Goal: Information Seeking & Learning: Learn about a topic

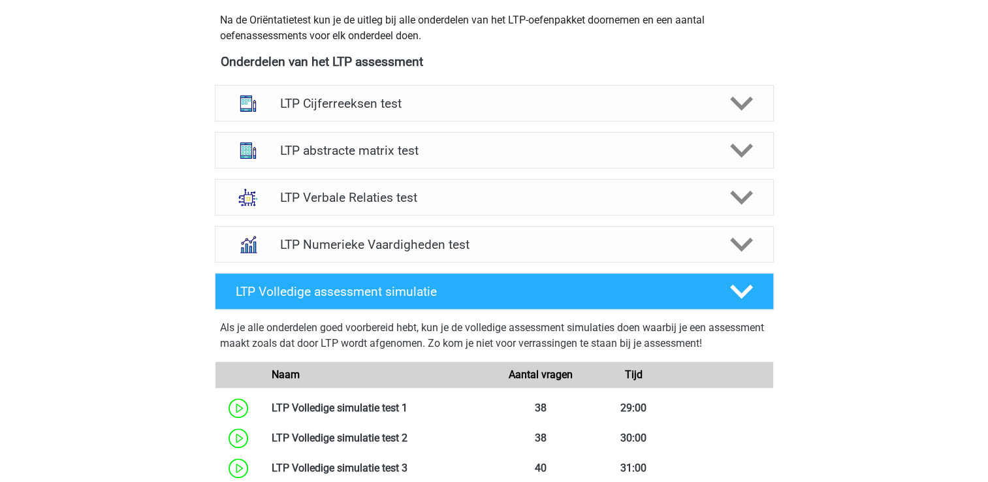
scroll to position [444, 0]
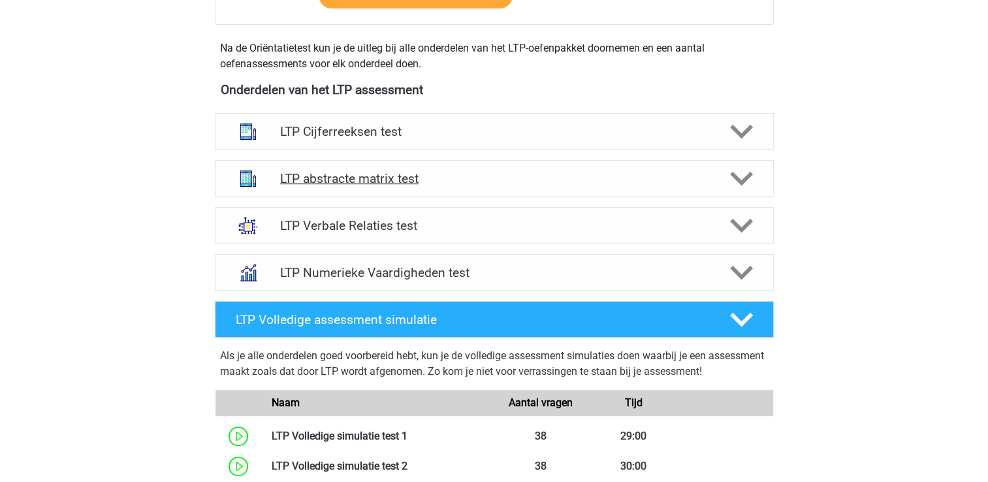
click at [721, 168] on div at bounding box center [740, 178] width 44 height 23
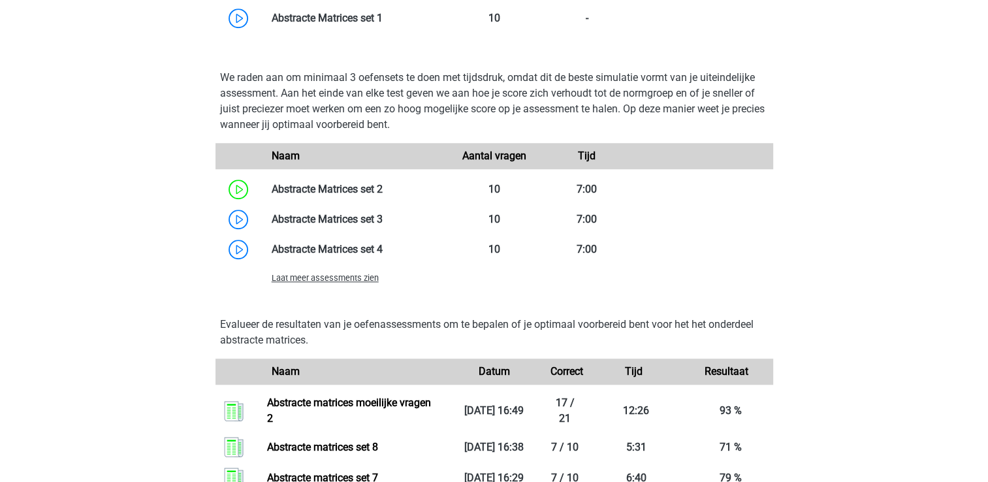
scroll to position [914, 0]
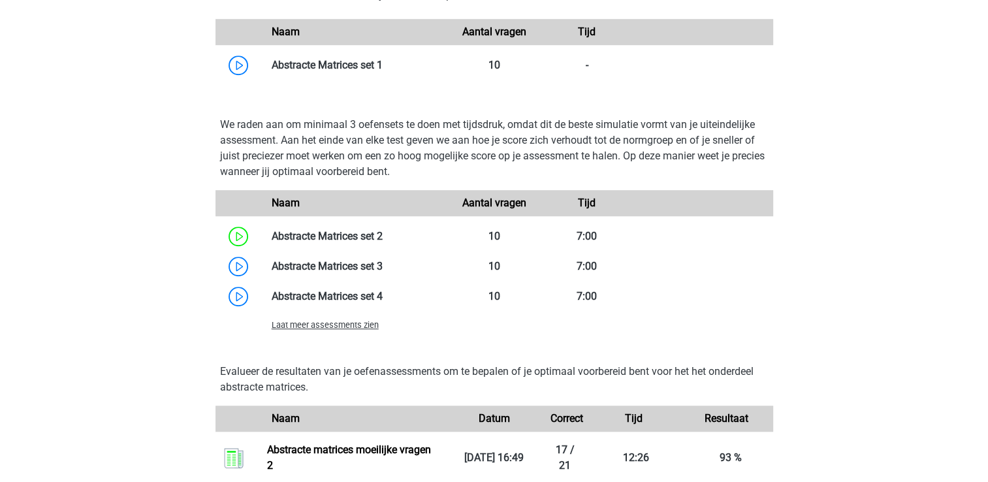
click at [332, 327] on span "Laat meer assessments zien" at bounding box center [325, 325] width 107 height 10
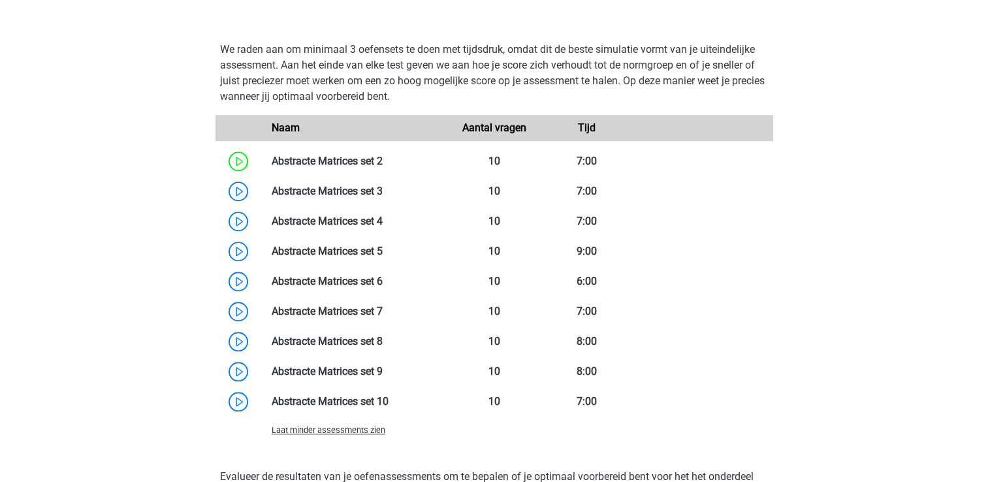
scroll to position [993, 0]
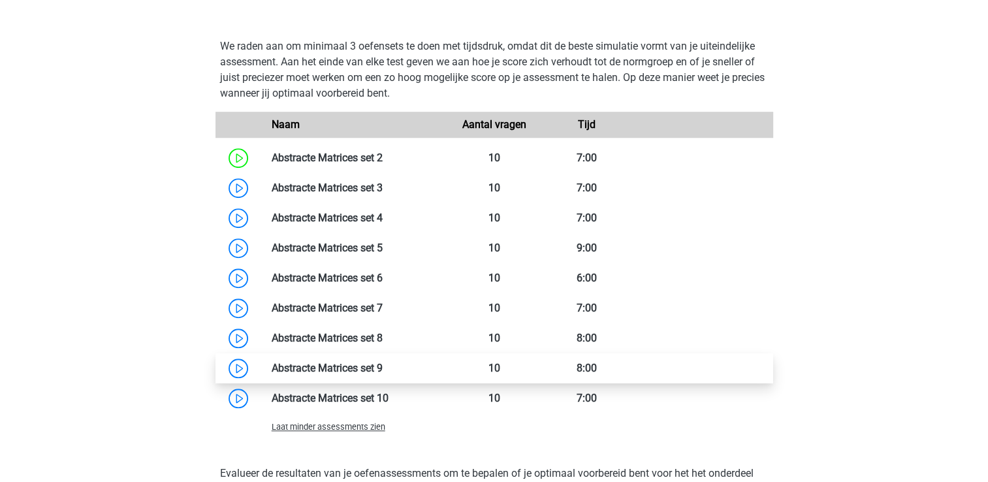
click at [383, 370] on link at bounding box center [383, 368] width 0 height 12
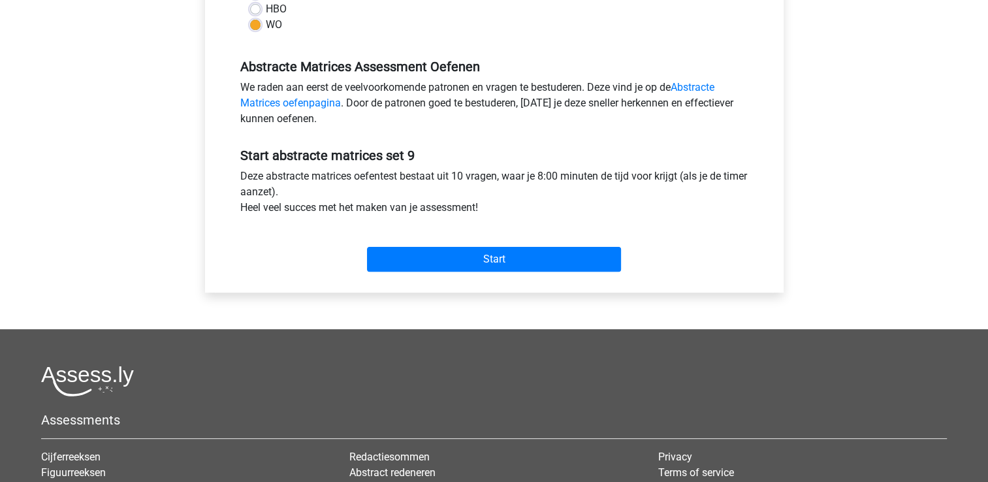
scroll to position [392, 0]
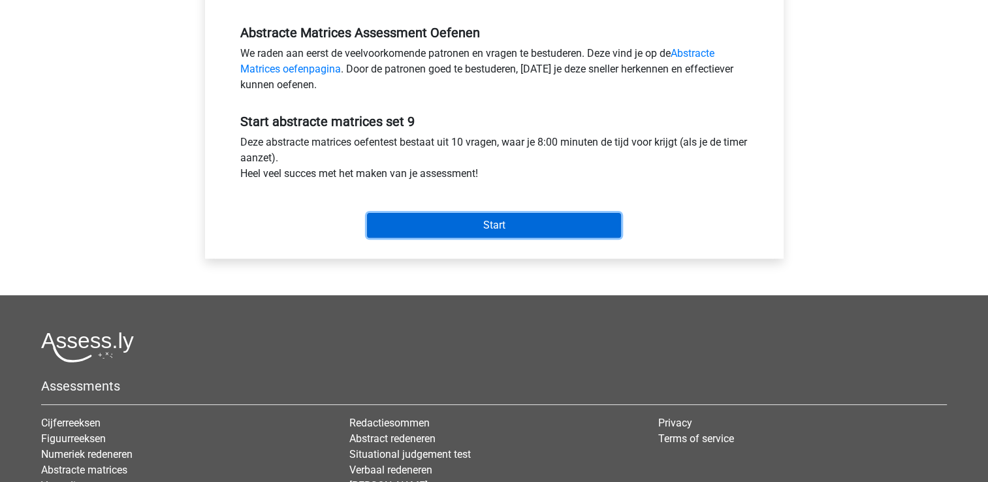
click at [481, 225] on input "Start" at bounding box center [494, 225] width 254 height 25
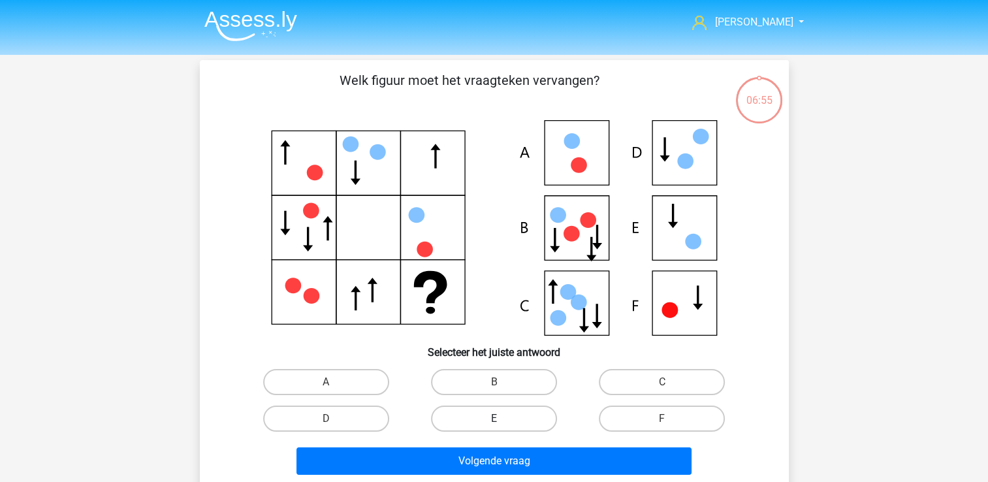
click at [500, 416] on label "E" at bounding box center [494, 418] width 126 height 26
click at [500, 419] on input "E" at bounding box center [498, 423] width 8 height 8
radio input "true"
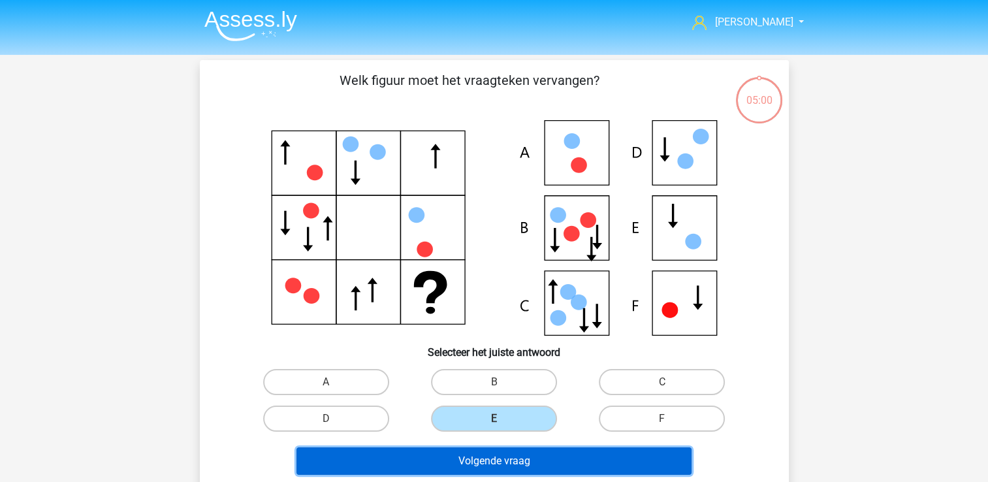
click at [547, 469] on button "Volgende vraag" at bounding box center [493, 460] width 395 height 27
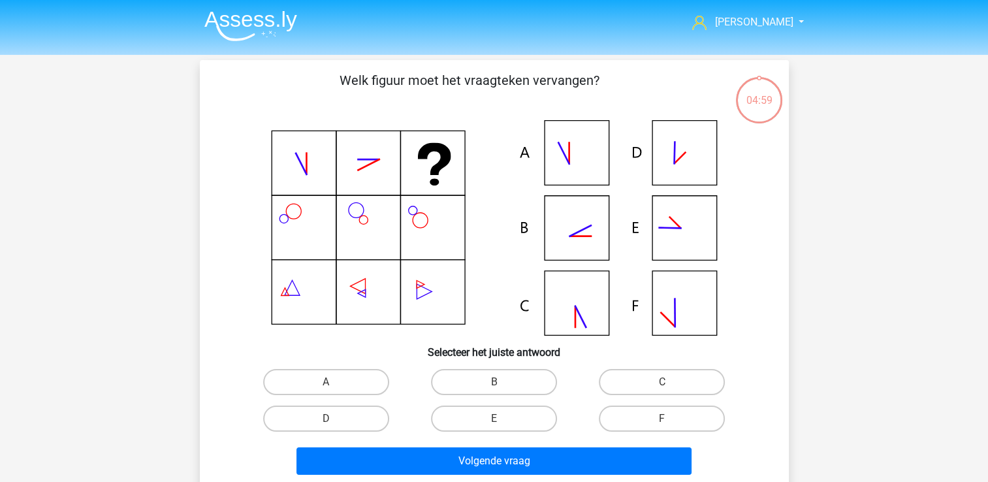
scroll to position [60, 0]
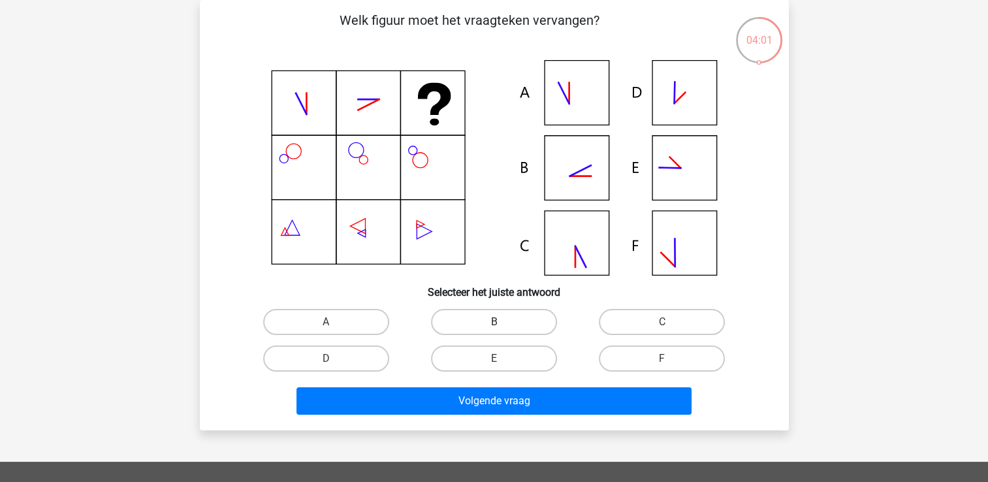
click at [516, 319] on label "B" at bounding box center [494, 322] width 126 height 26
click at [502, 322] on input "B" at bounding box center [498, 326] width 8 height 8
radio input "true"
click at [509, 424] on div "Welk figuur moet het vraagteken vervangen?" at bounding box center [494, 215] width 589 height 430
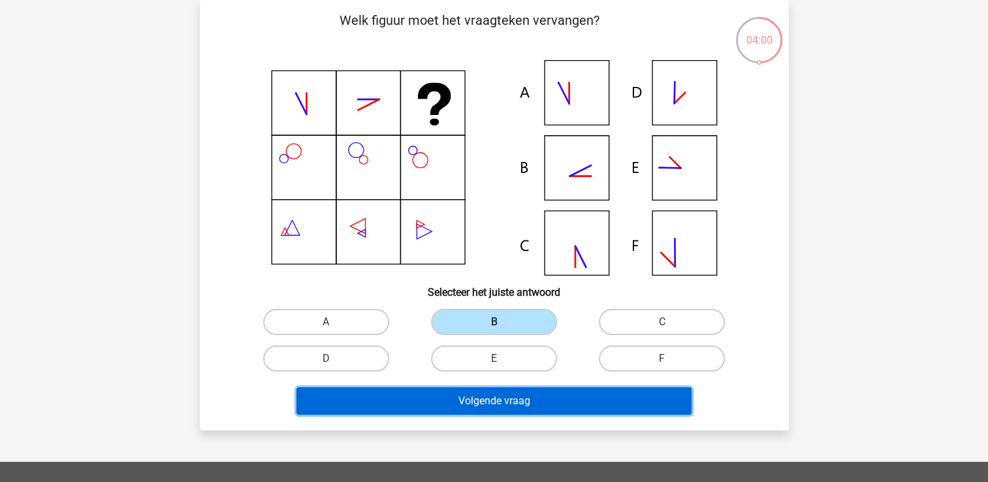
click at [507, 404] on button "Volgende vraag" at bounding box center [493, 400] width 395 height 27
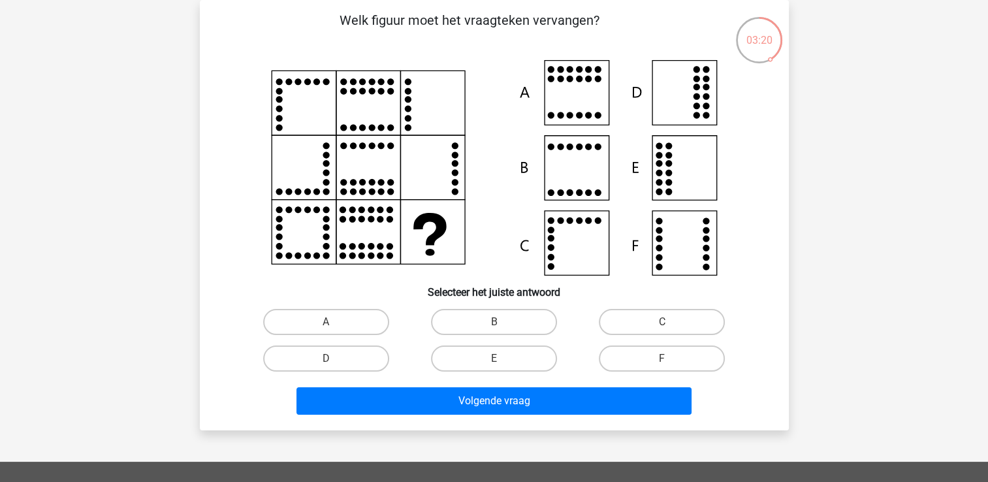
click at [456, 307] on div "B" at bounding box center [494, 322] width 168 height 37
click at [483, 317] on label "B" at bounding box center [494, 322] width 126 height 26
click at [494, 322] on input "B" at bounding box center [498, 326] width 8 height 8
radio input "true"
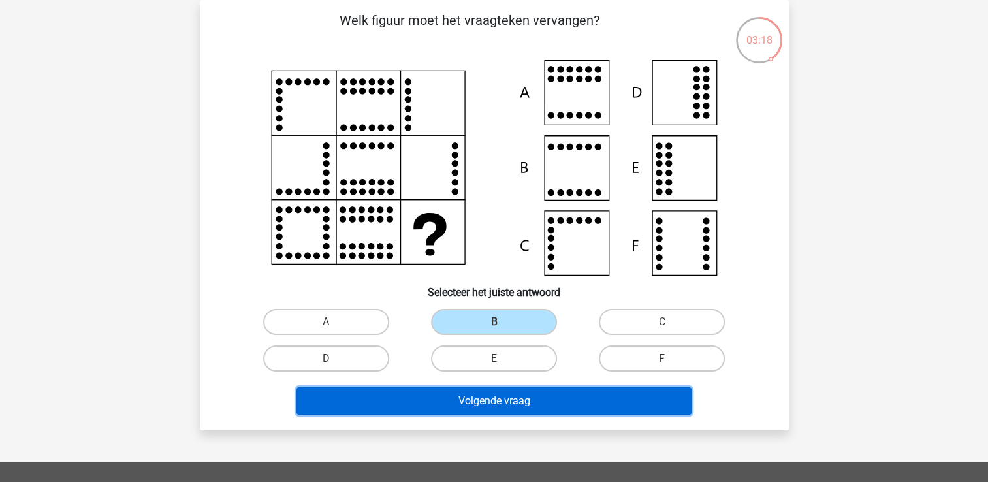
click at [459, 398] on button "Volgende vraag" at bounding box center [493, 400] width 395 height 27
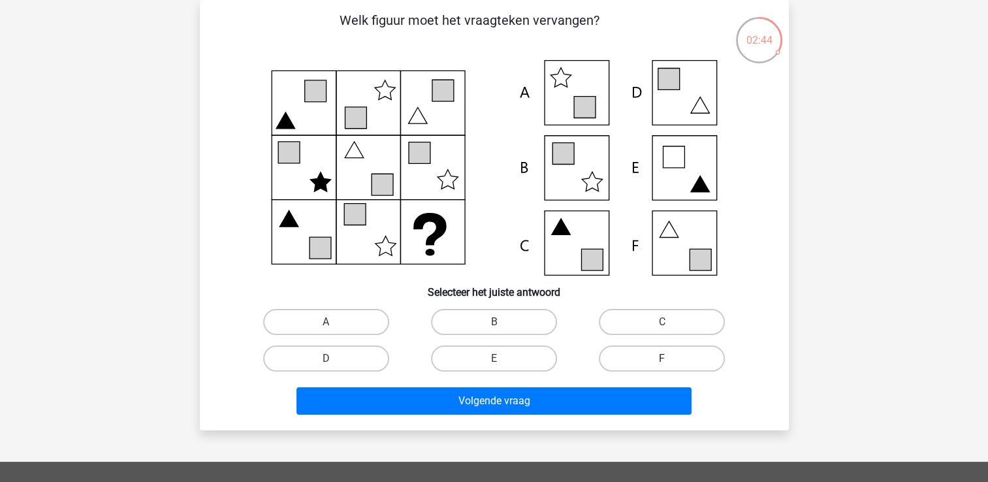
click at [669, 355] on label "F" at bounding box center [662, 358] width 126 height 26
click at [669, 358] on input "F" at bounding box center [666, 362] width 8 height 8
radio input "true"
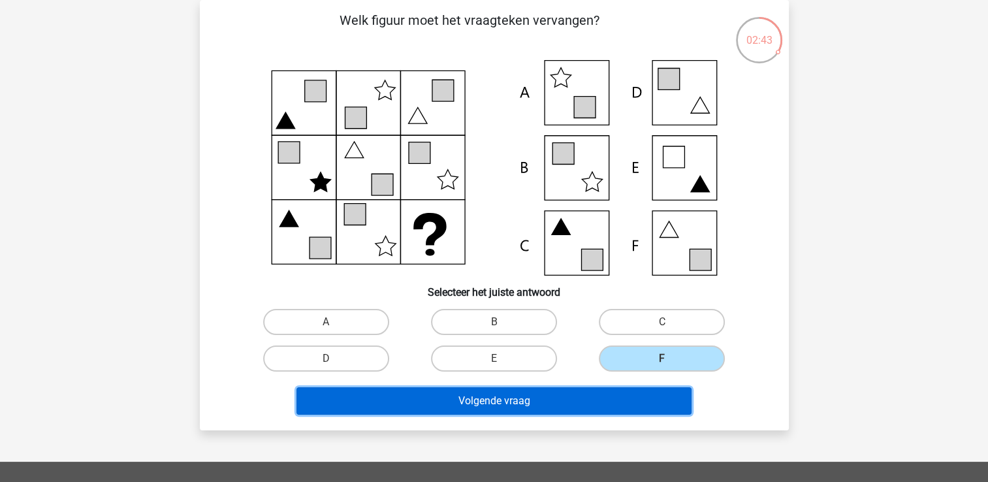
click at [616, 398] on button "Volgende vraag" at bounding box center [493, 400] width 395 height 27
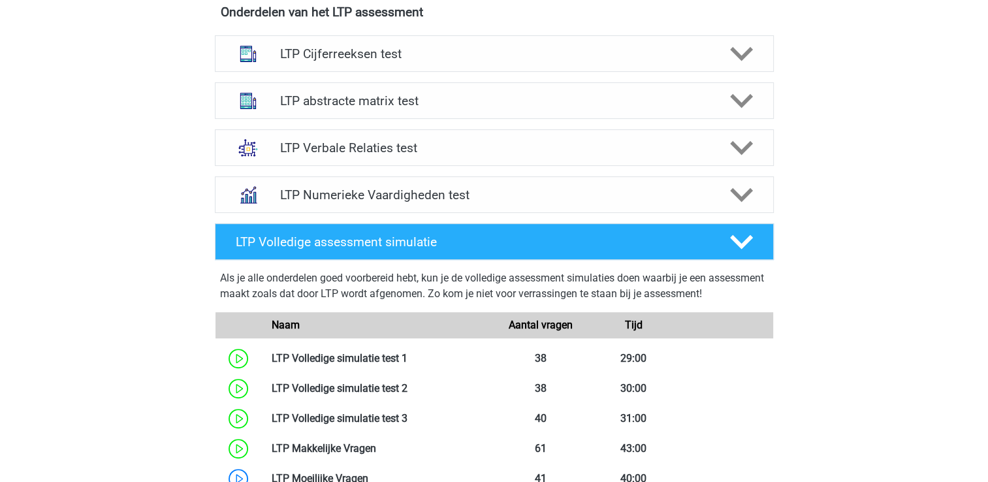
scroll to position [522, 0]
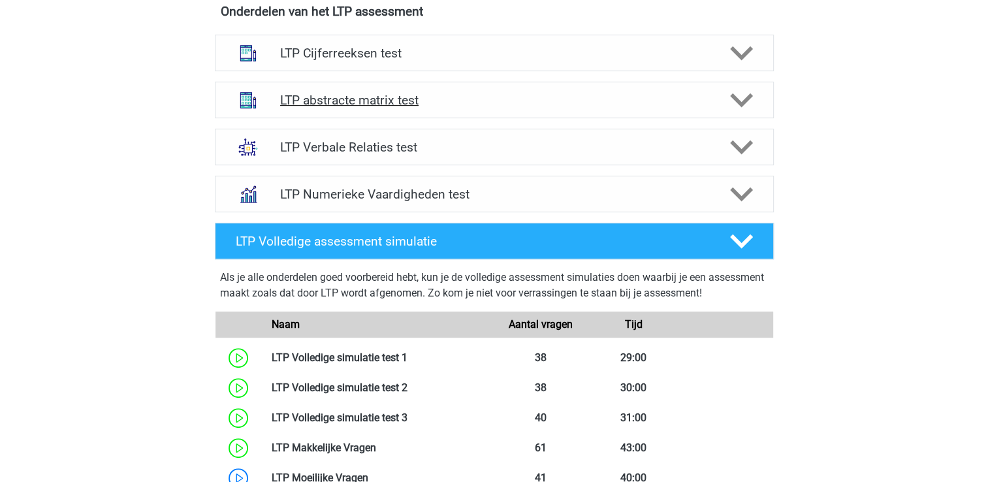
click at [311, 108] on div "LTP abstracte matrix test" at bounding box center [494, 100] width 559 height 37
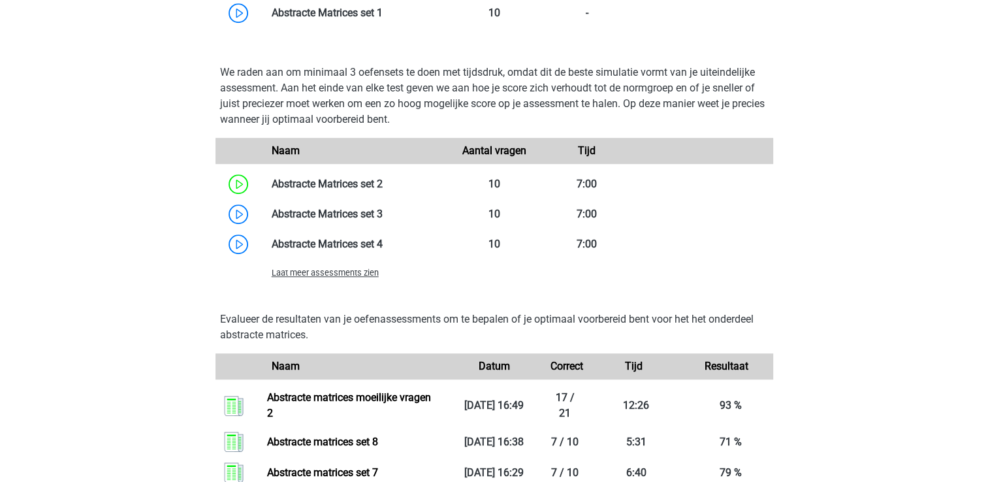
scroll to position [1123, 0]
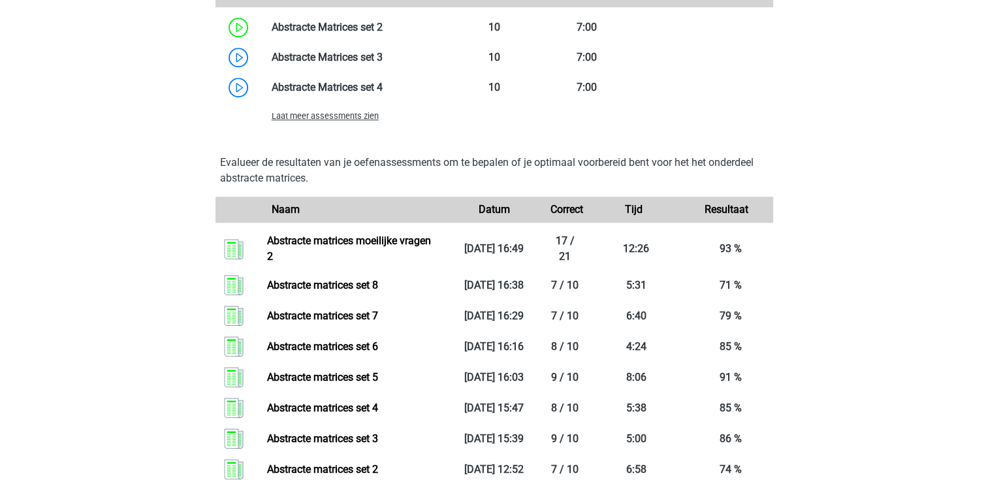
click at [322, 124] on div "Laat meer assessments zien" at bounding box center [494, 116] width 558 height 26
click at [313, 119] on span "Laat meer assessments zien" at bounding box center [325, 116] width 107 height 10
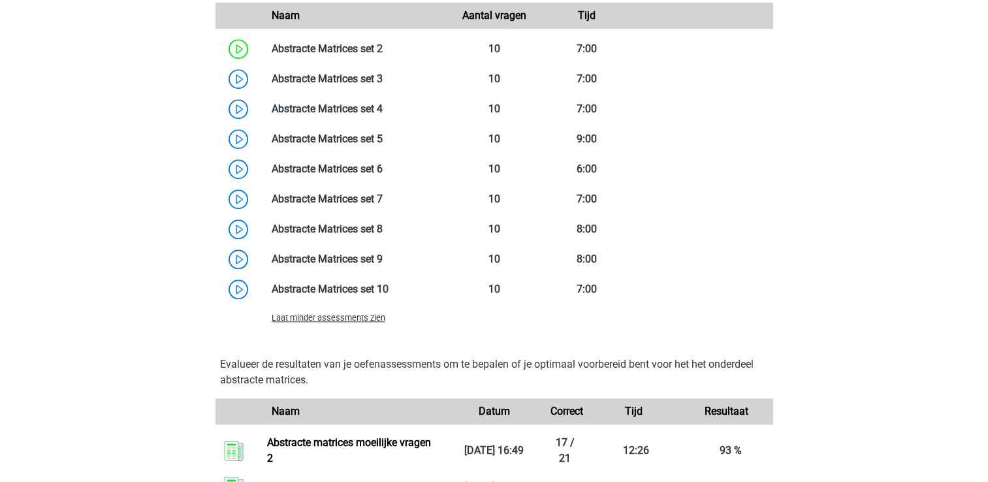
scroll to position [1071, 0]
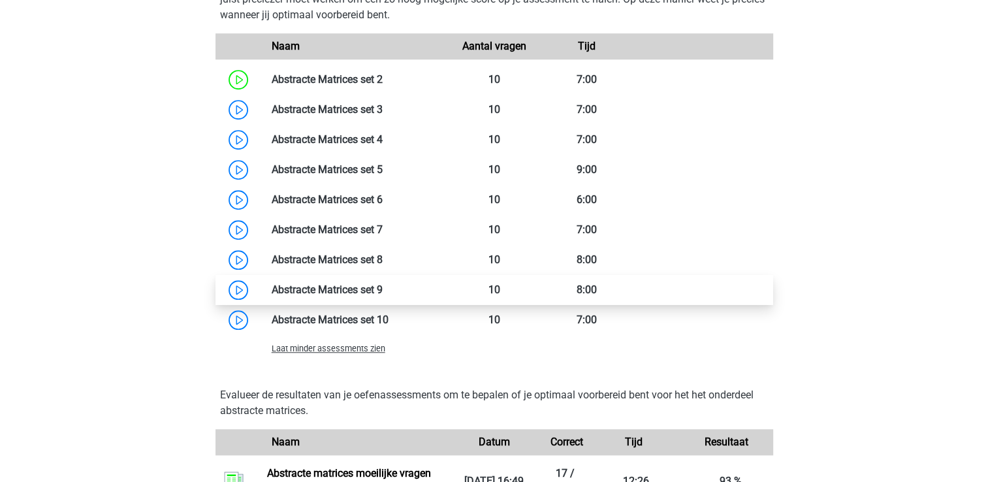
click at [383, 289] on link at bounding box center [383, 289] width 0 height 12
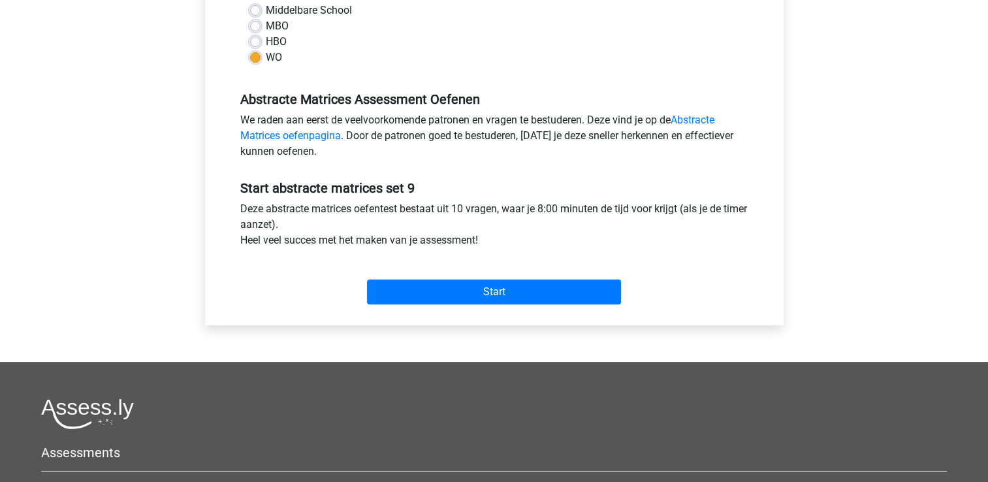
scroll to position [340, 0]
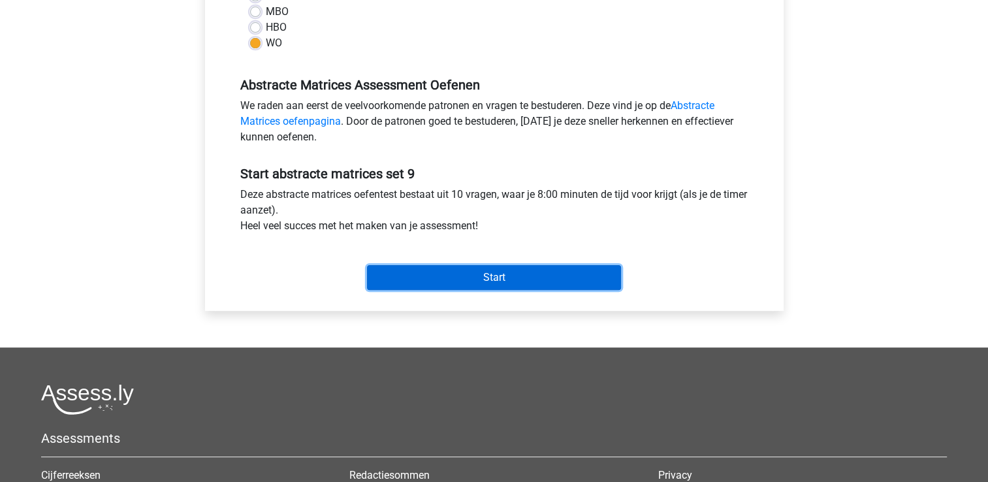
click at [550, 273] on input "Start" at bounding box center [494, 277] width 254 height 25
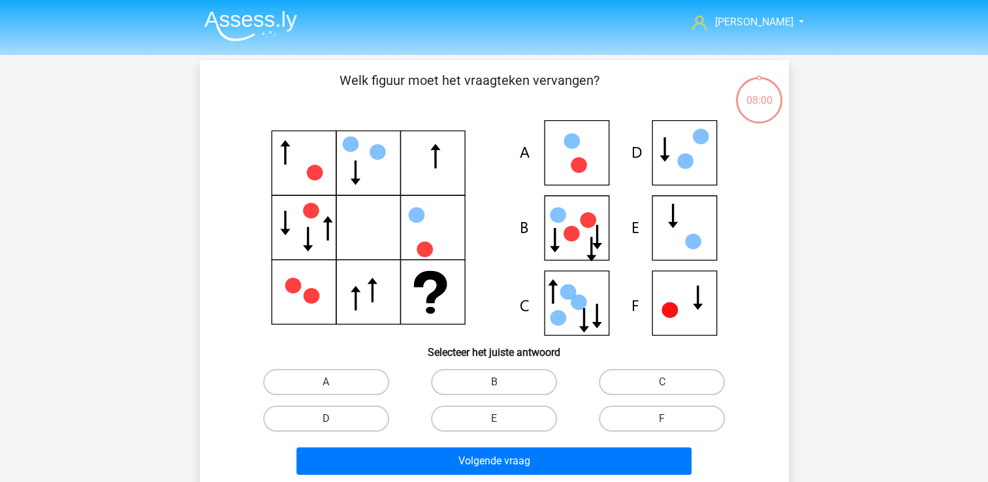
click at [277, 135] on icon at bounding box center [494, 227] width 526 height 215
click at [517, 422] on label "E" at bounding box center [494, 418] width 126 height 26
click at [502, 422] on input "E" at bounding box center [498, 423] width 8 height 8
radio input "true"
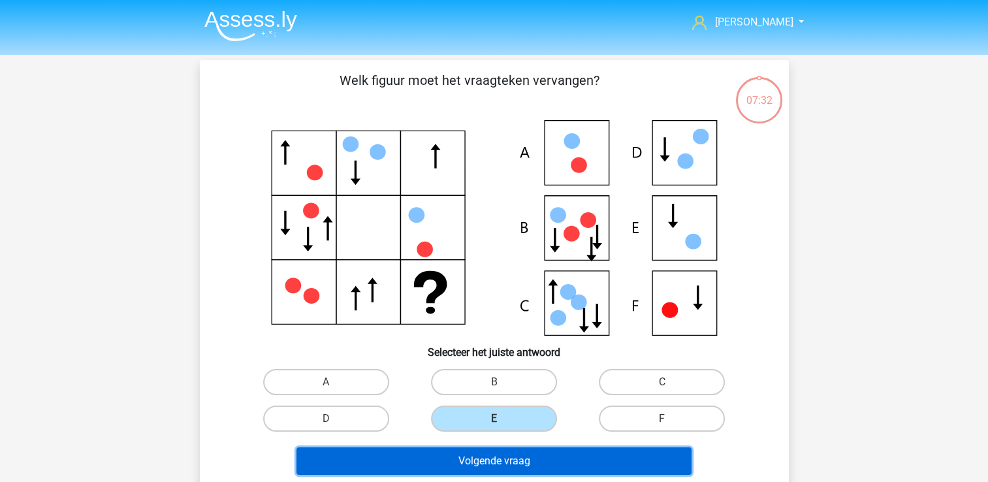
click at [512, 458] on button "Volgende vraag" at bounding box center [493, 460] width 395 height 27
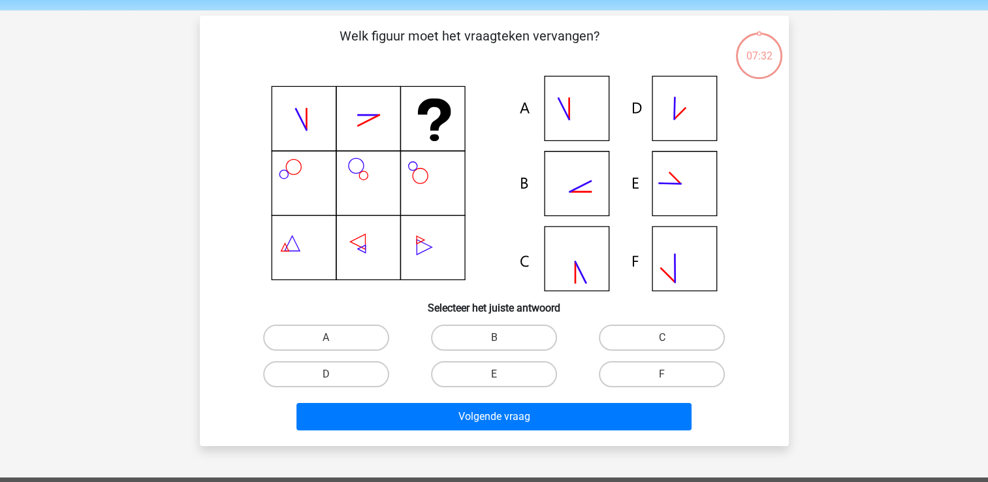
scroll to position [60, 0]
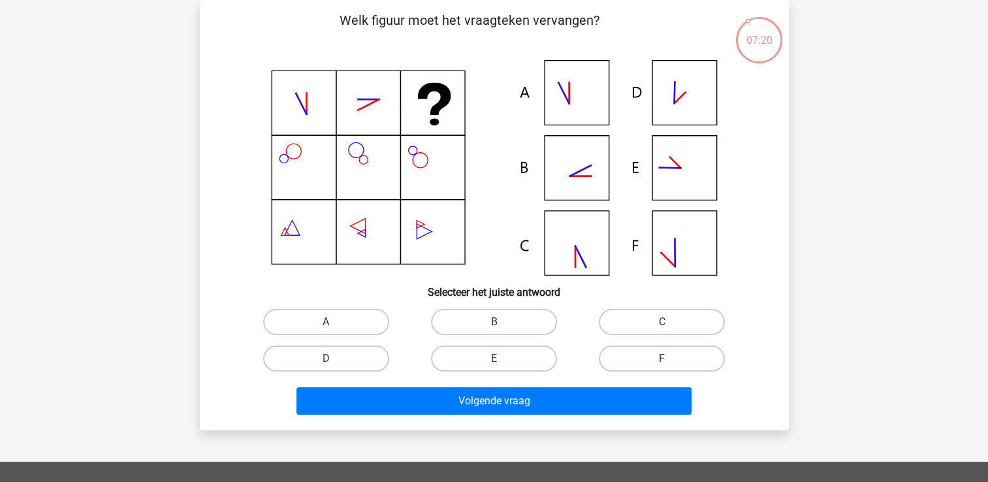
click at [486, 322] on label "B" at bounding box center [494, 322] width 126 height 26
click at [494, 322] on input "B" at bounding box center [498, 326] width 8 height 8
radio input "true"
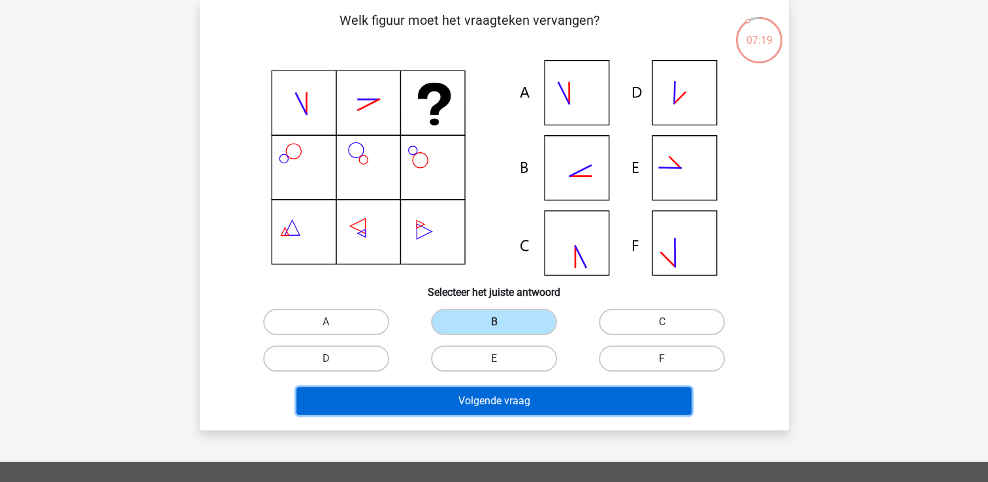
click at [524, 404] on button "Volgende vraag" at bounding box center [493, 400] width 395 height 27
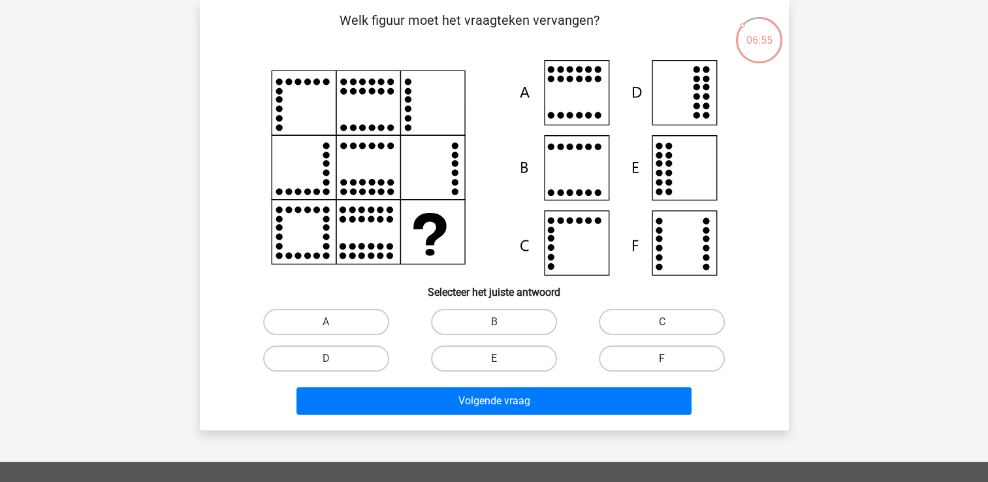
click at [666, 347] on label "F" at bounding box center [662, 358] width 126 height 26
click at [666, 358] on input "F" at bounding box center [666, 362] width 8 height 8
radio input "true"
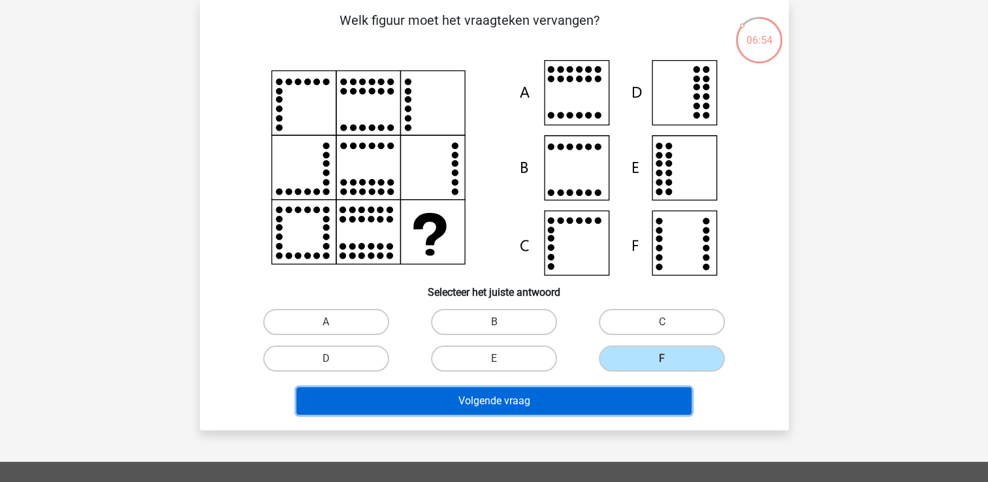
click at [604, 404] on button "Volgende vraag" at bounding box center [493, 400] width 395 height 27
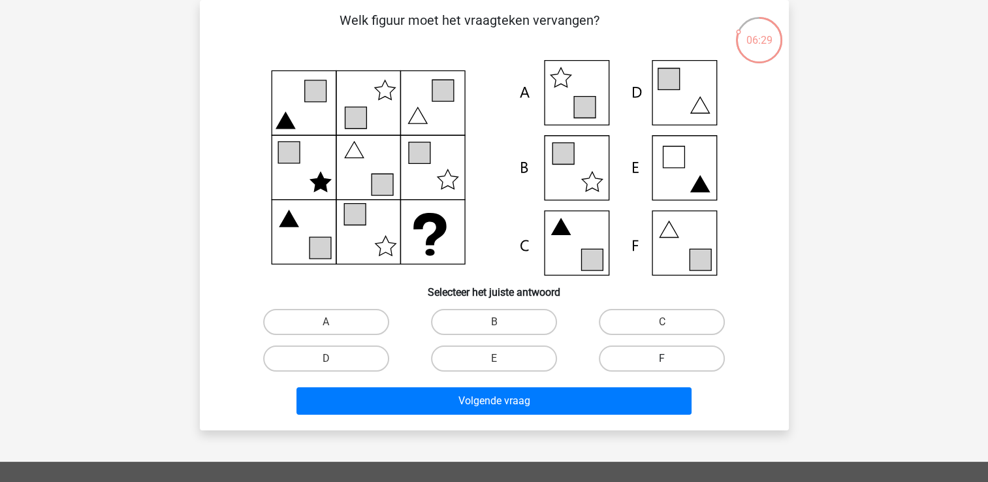
click at [680, 355] on label "F" at bounding box center [662, 358] width 126 height 26
click at [671, 358] on input "F" at bounding box center [666, 362] width 8 height 8
radio input "true"
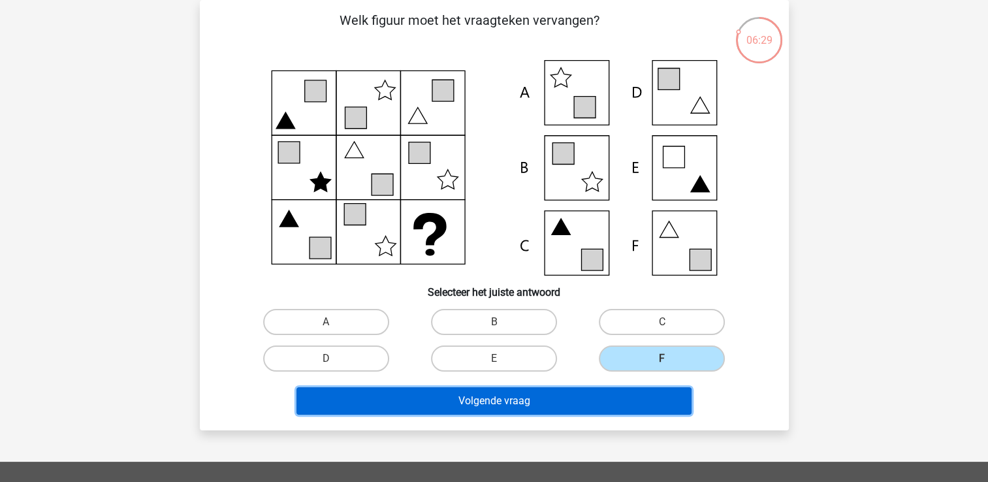
click at [601, 405] on button "Volgende vraag" at bounding box center [493, 400] width 395 height 27
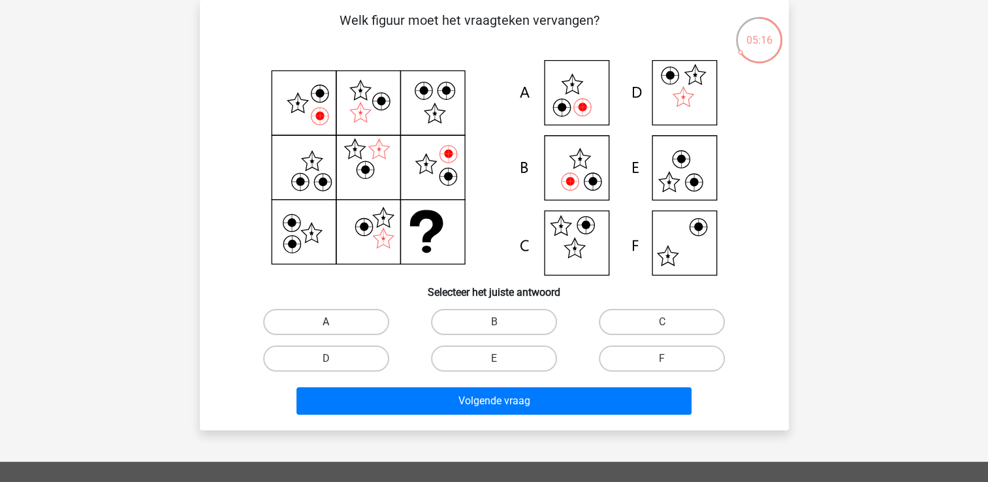
click at [371, 324] on label "A" at bounding box center [326, 322] width 126 height 26
click at [334, 324] on input "A" at bounding box center [330, 326] width 8 height 8
radio input "true"
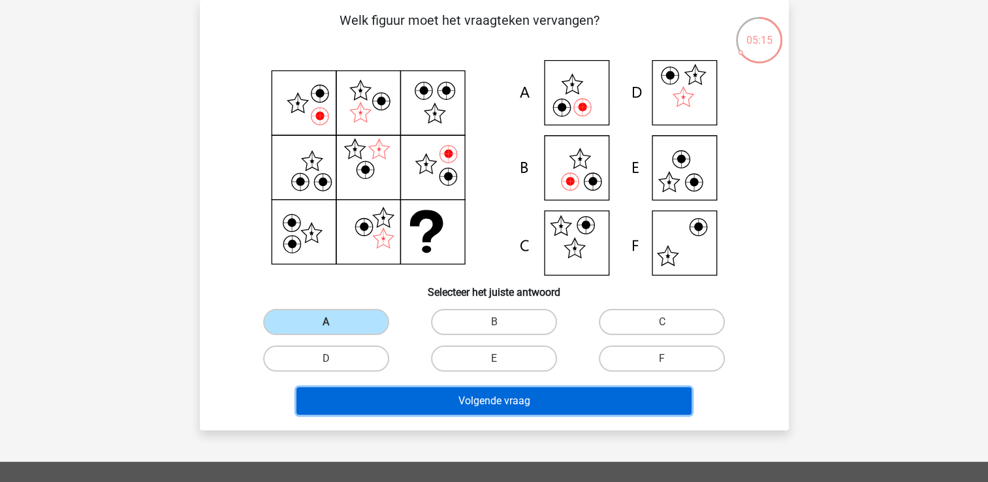
click at [389, 397] on button "Volgende vraag" at bounding box center [493, 400] width 395 height 27
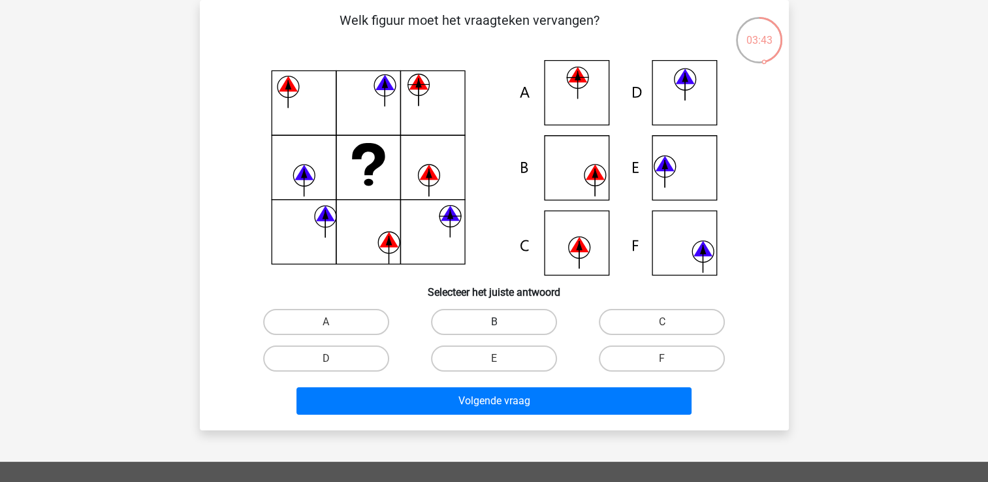
click at [485, 323] on label "B" at bounding box center [494, 322] width 126 height 26
click at [494, 323] on input "B" at bounding box center [498, 326] width 8 height 8
radio input "true"
click at [617, 328] on label "C" at bounding box center [662, 322] width 126 height 26
click at [662, 328] on input "C" at bounding box center [666, 326] width 8 height 8
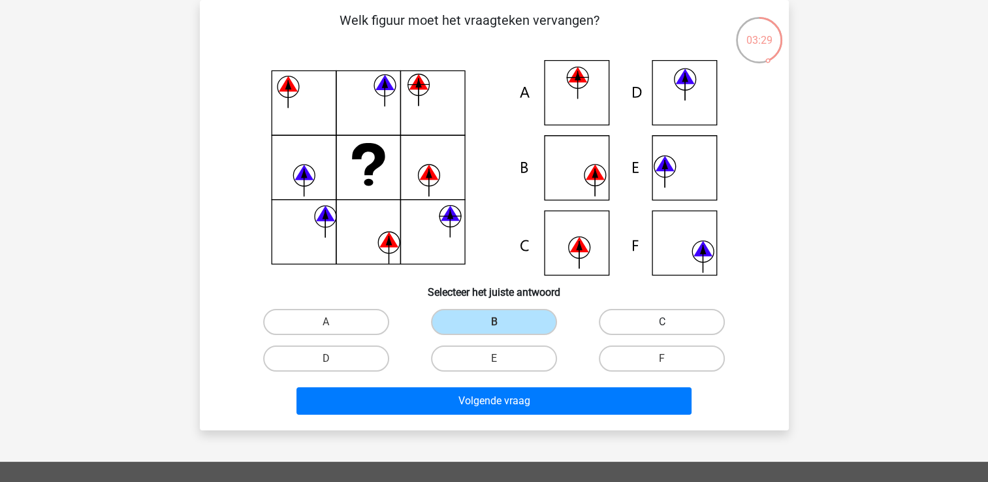
radio input "true"
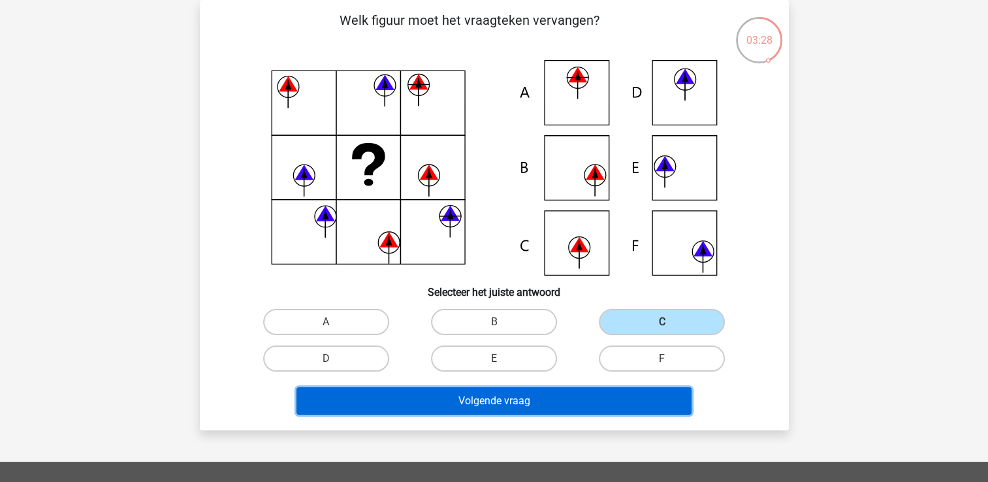
click at [570, 390] on button "Volgende vraag" at bounding box center [493, 400] width 395 height 27
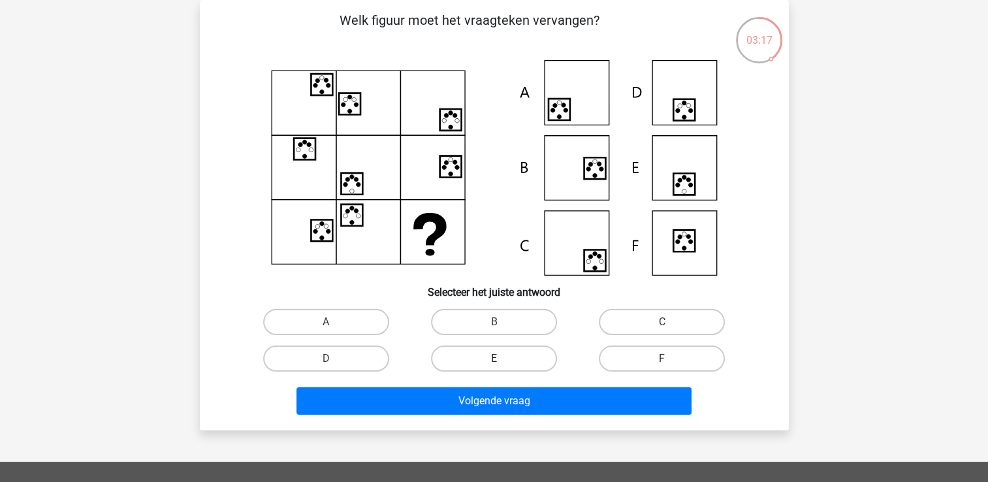
click at [530, 350] on label "E" at bounding box center [494, 358] width 126 height 26
click at [502, 358] on input "E" at bounding box center [498, 362] width 8 height 8
radio input "true"
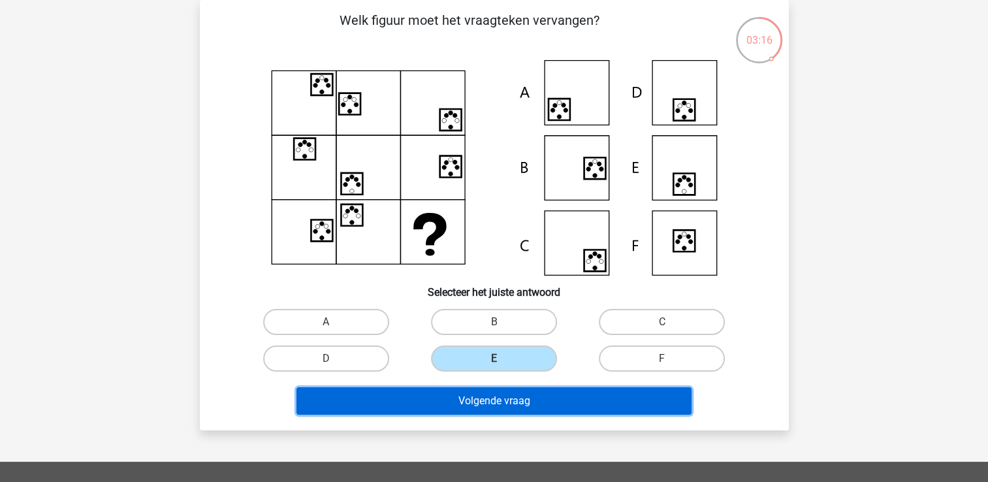
click at [524, 405] on button "Volgende vraag" at bounding box center [493, 400] width 395 height 27
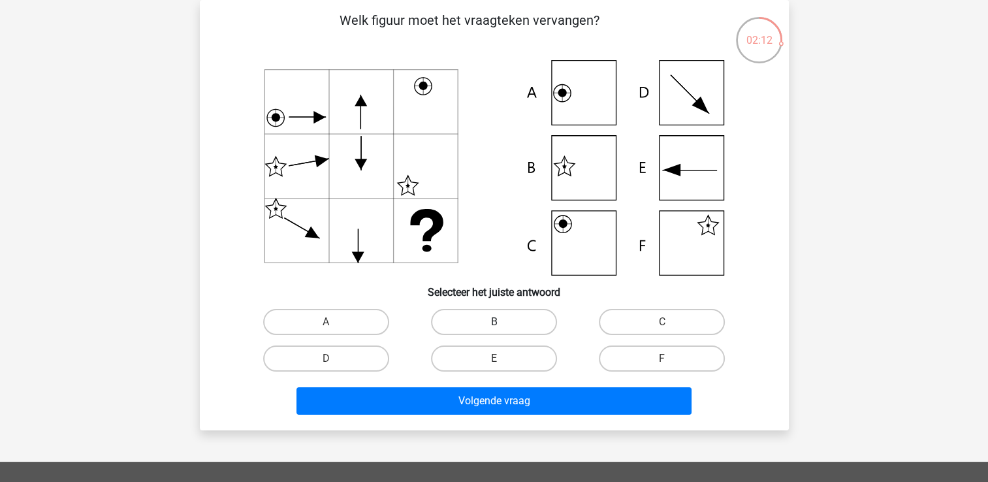
click at [515, 330] on label "B" at bounding box center [494, 322] width 126 height 26
click at [502, 330] on input "B" at bounding box center [498, 326] width 8 height 8
radio input "true"
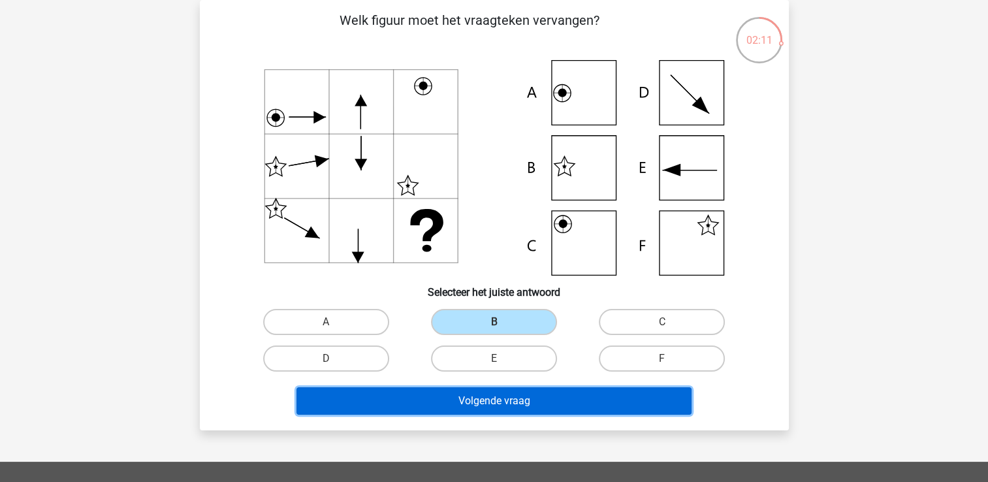
click at [507, 398] on button "Volgende vraag" at bounding box center [493, 400] width 395 height 27
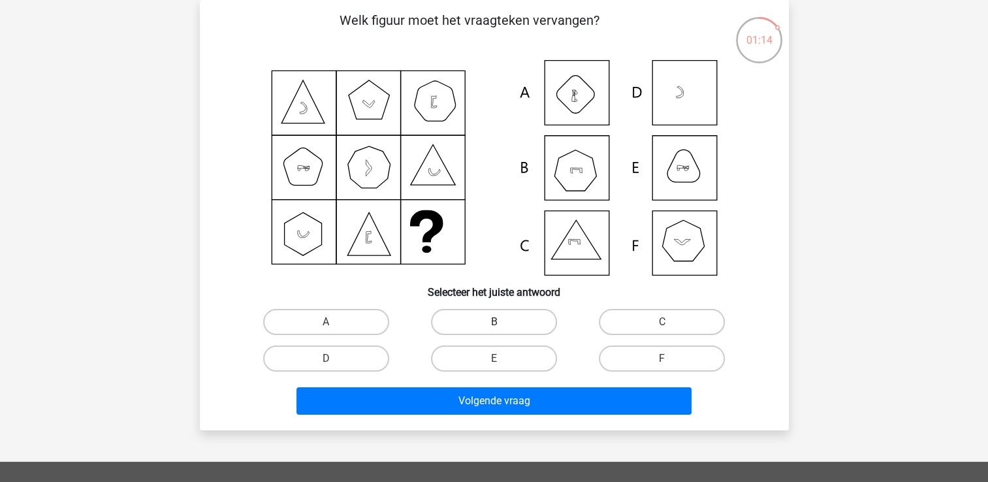
click at [532, 323] on label "B" at bounding box center [494, 322] width 126 height 26
click at [502, 323] on input "B" at bounding box center [498, 326] width 8 height 8
radio input "true"
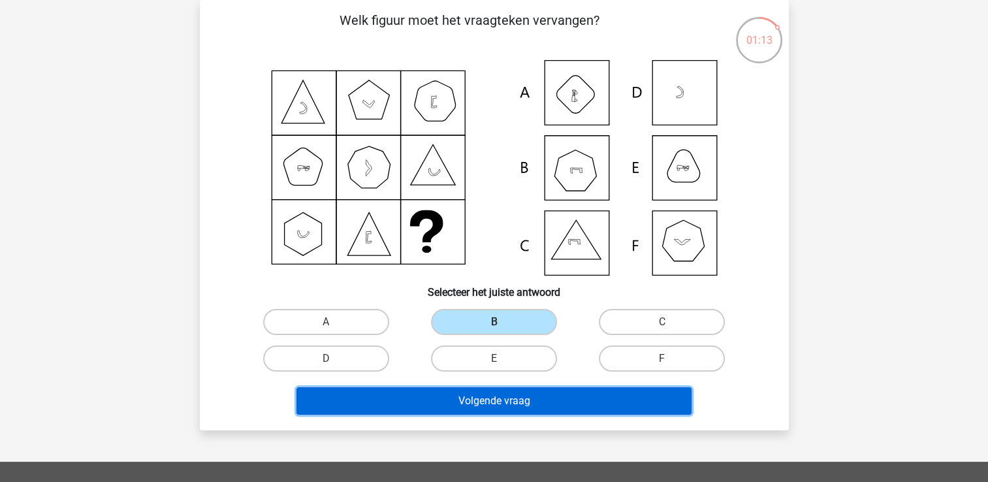
click at [514, 413] on button "Volgende vraag" at bounding box center [493, 400] width 395 height 27
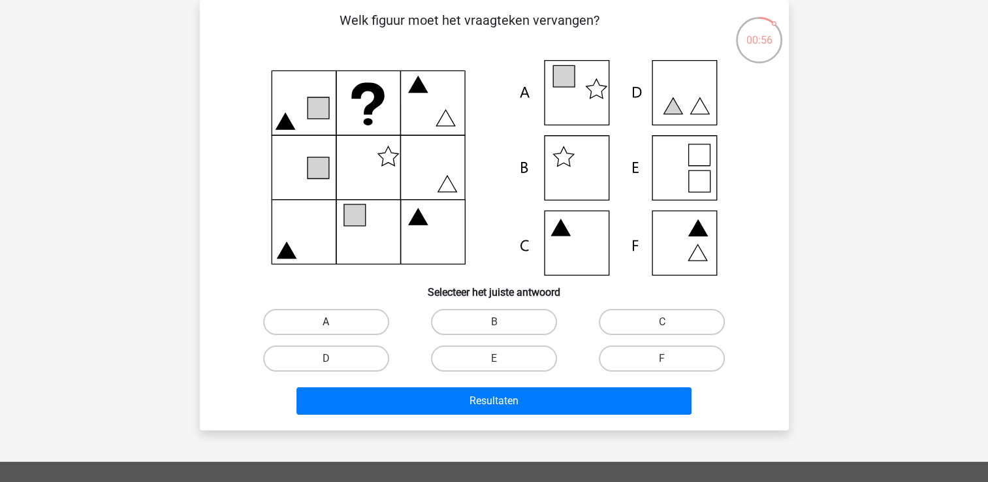
click at [376, 331] on label "A" at bounding box center [326, 322] width 126 height 26
click at [334, 330] on input "A" at bounding box center [330, 326] width 8 height 8
radio input "true"
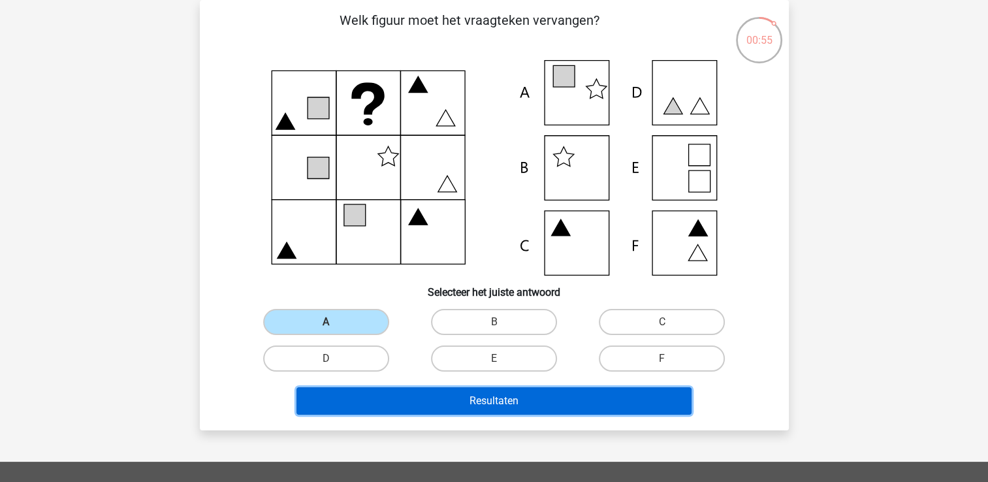
click at [394, 400] on button "Resultaten" at bounding box center [493, 400] width 395 height 27
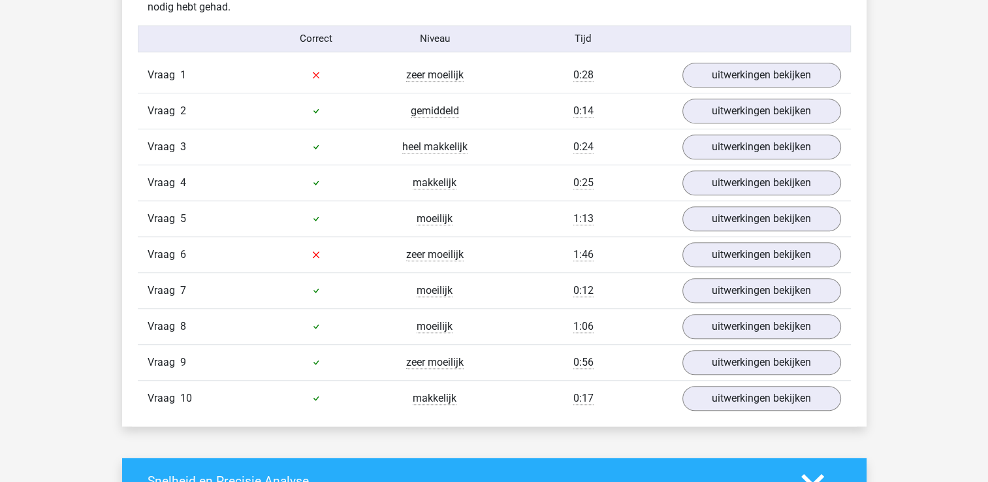
scroll to position [836, 0]
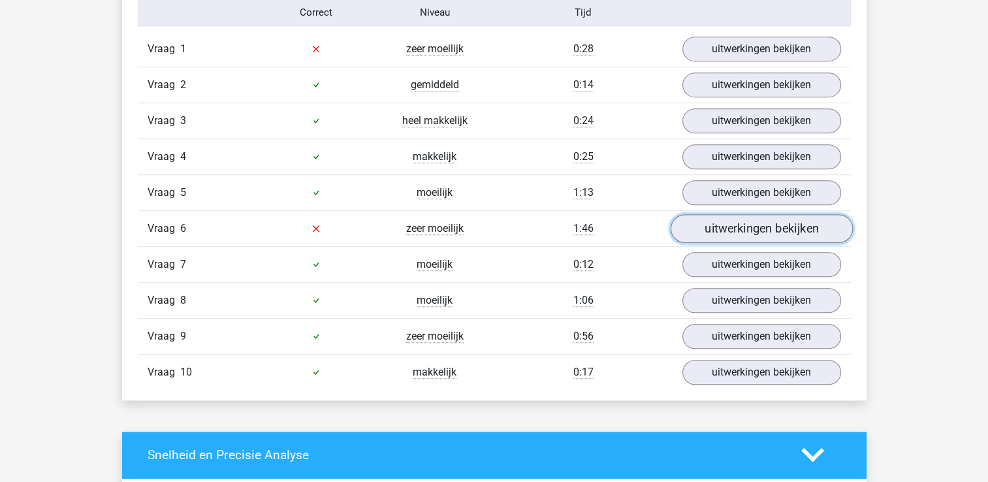
click at [745, 229] on link "uitwerkingen bekijken" at bounding box center [761, 228] width 182 height 29
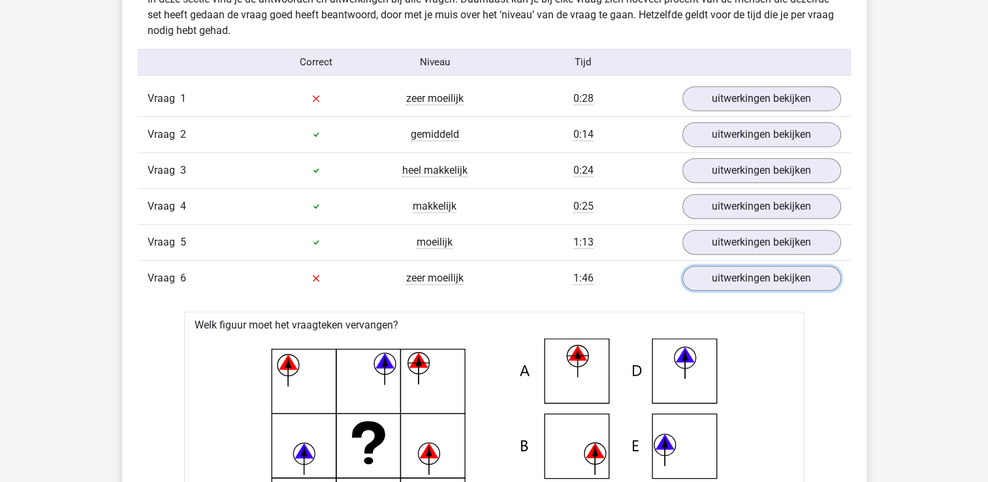
scroll to position [757, 0]
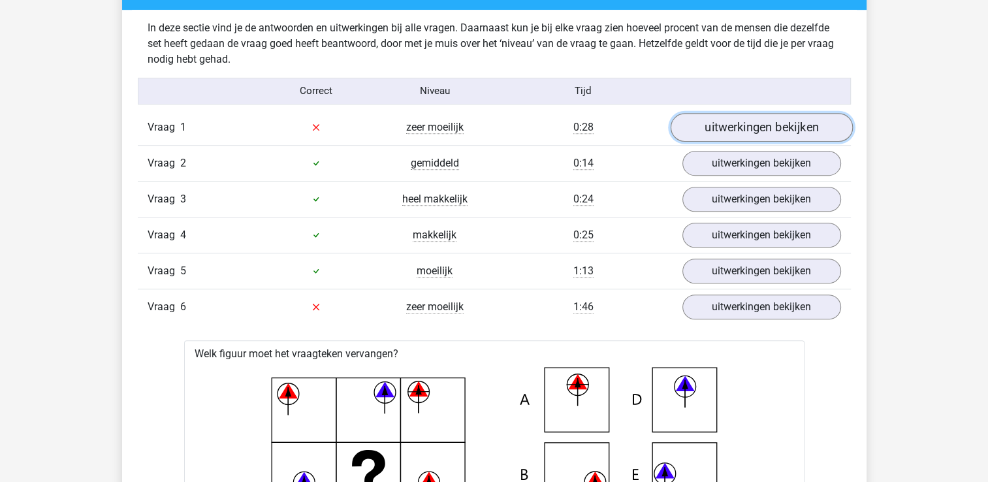
drag, startPoint x: 705, startPoint y: 129, endPoint x: 692, endPoint y: 135, distance: 14.1
click at [705, 129] on link "uitwerkingen bekijken" at bounding box center [761, 127] width 182 height 29
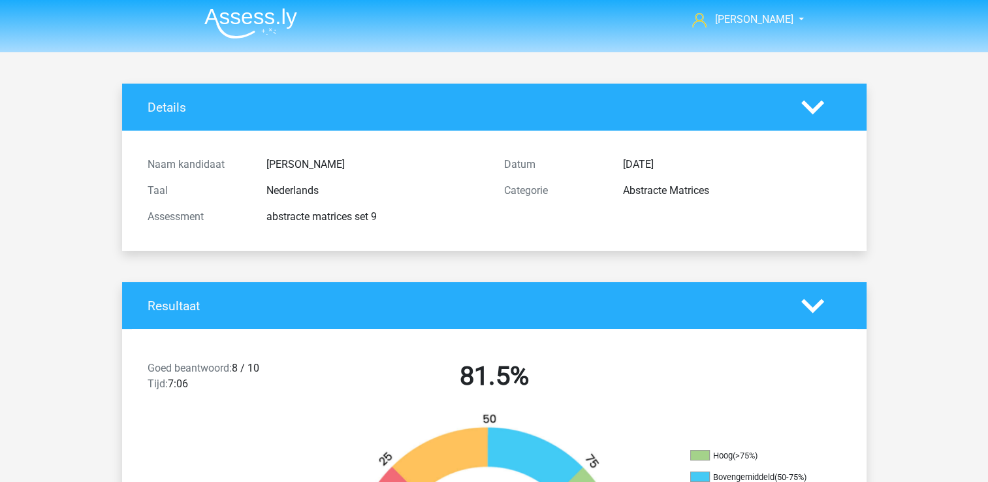
scroll to position [0, 0]
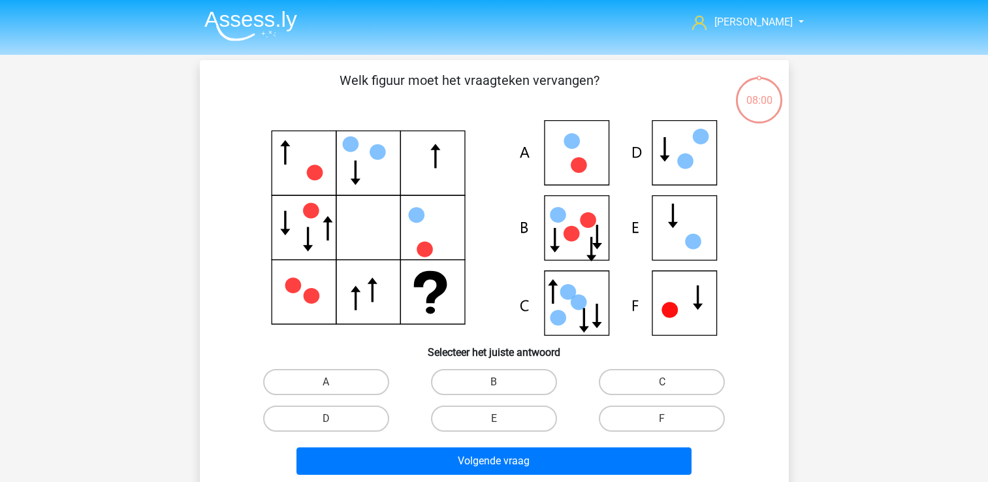
scroll to position [60, 0]
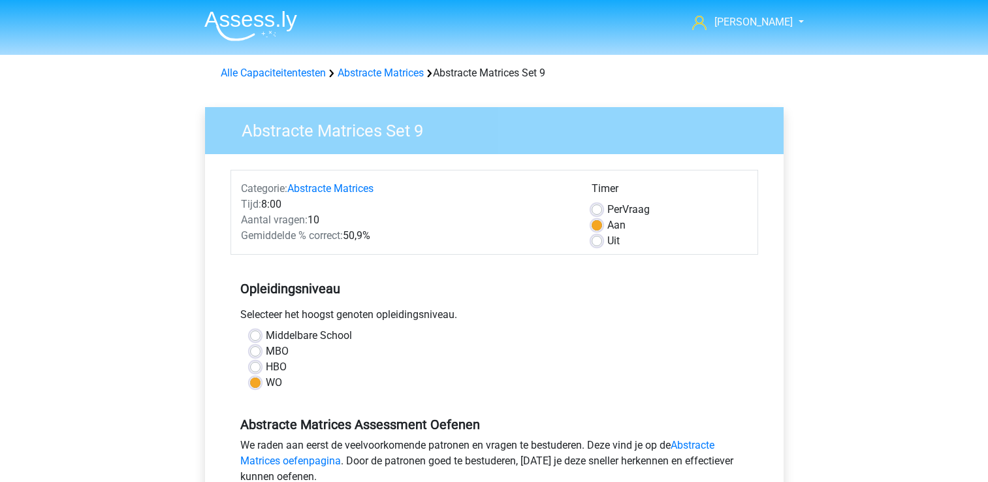
scroll to position [340, 0]
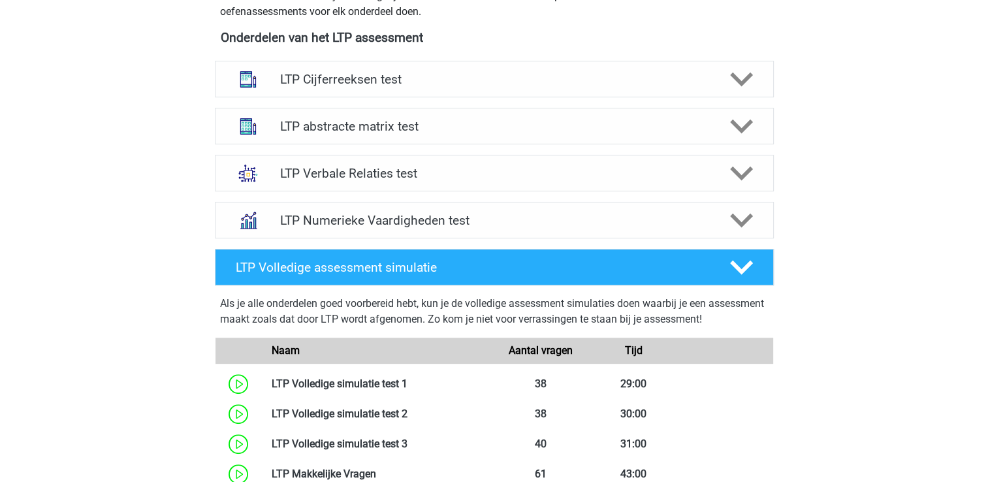
scroll to position [496, 0]
click at [394, 127] on h4 "LTP abstracte matrix test" at bounding box center [494, 126] width 428 height 15
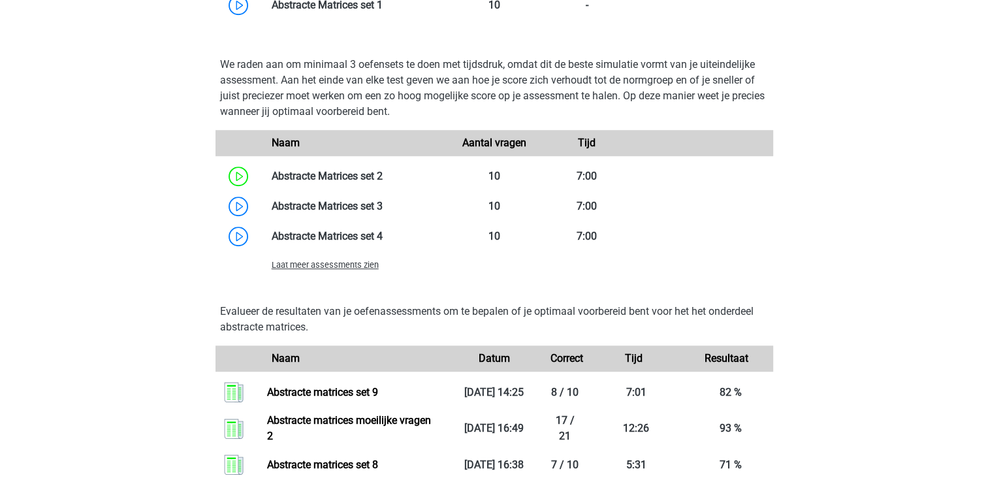
scroll to position [836, 0]
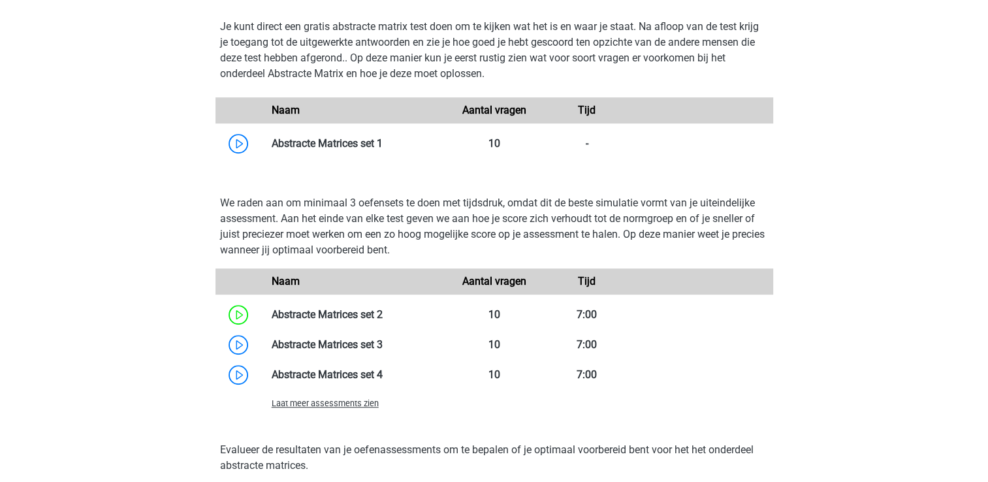
click at [306, 403] on span "Laat meer assessments zien" at bounding box center [325, 403] width 107 height 10
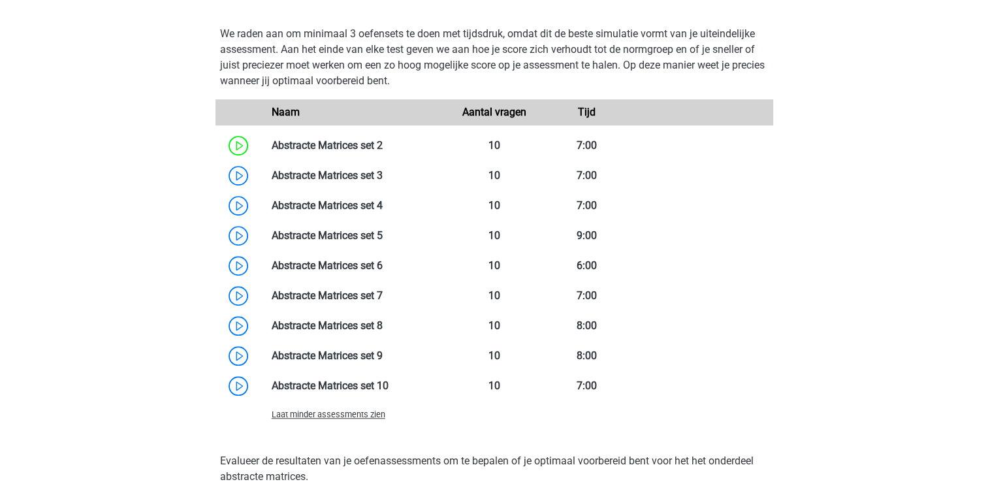
scroll to position [1123, 0]
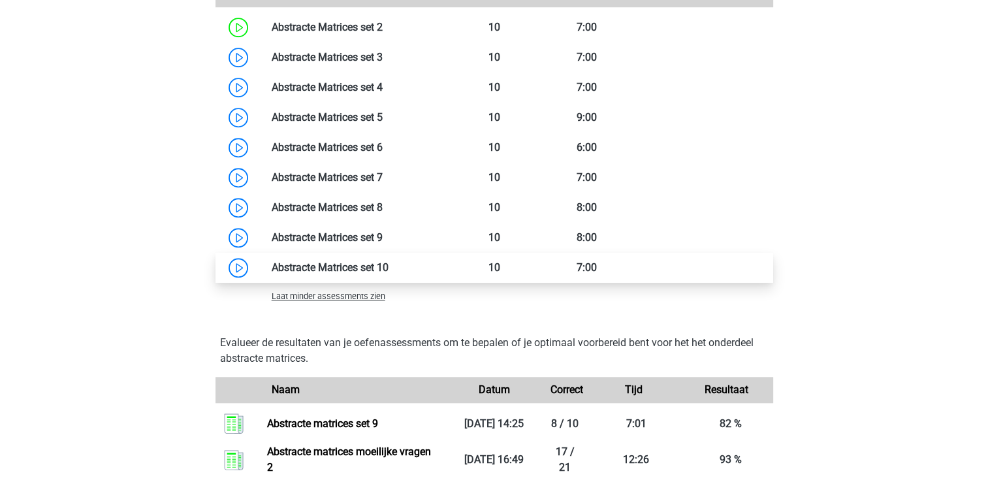
click at [389, 261] on link at bounding box center [389, 267] width 0 height 12
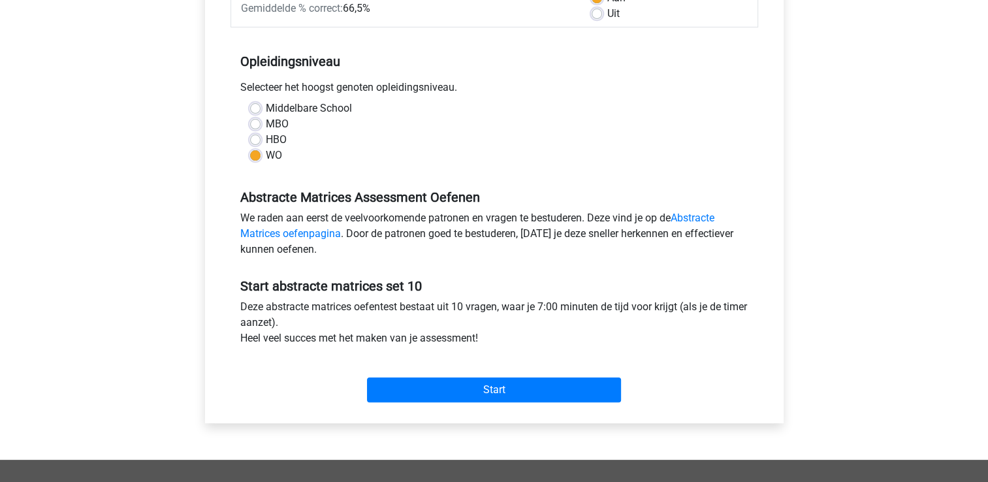
scroll to position [287, 0]
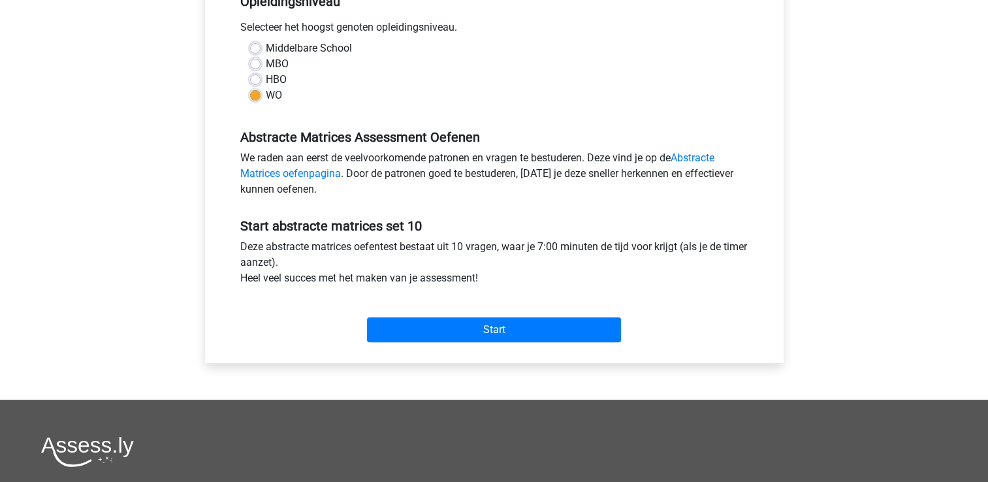
click at [431, 342] on div "Start" at bounding box center [494, 319] width 528 height 56
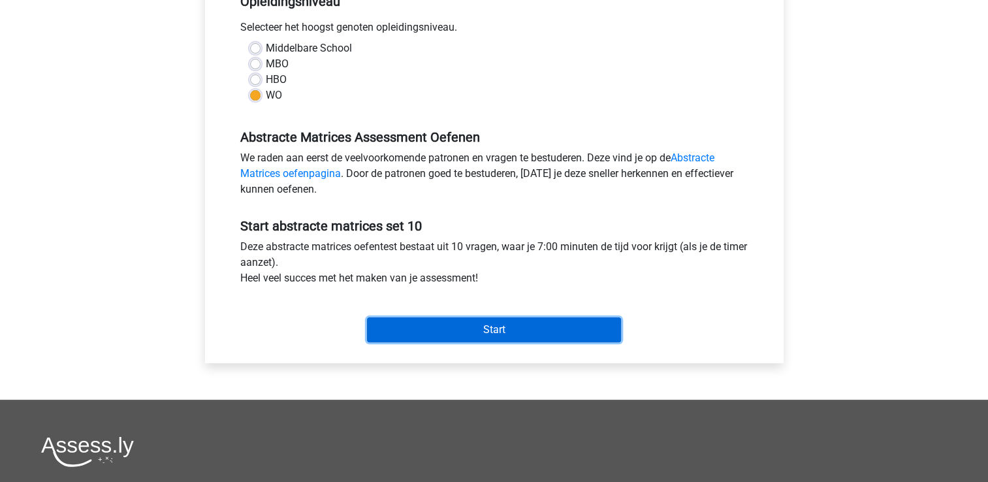
click at [453, 327] on input "Start" at bounding box center [494, 329] width 254 height 25
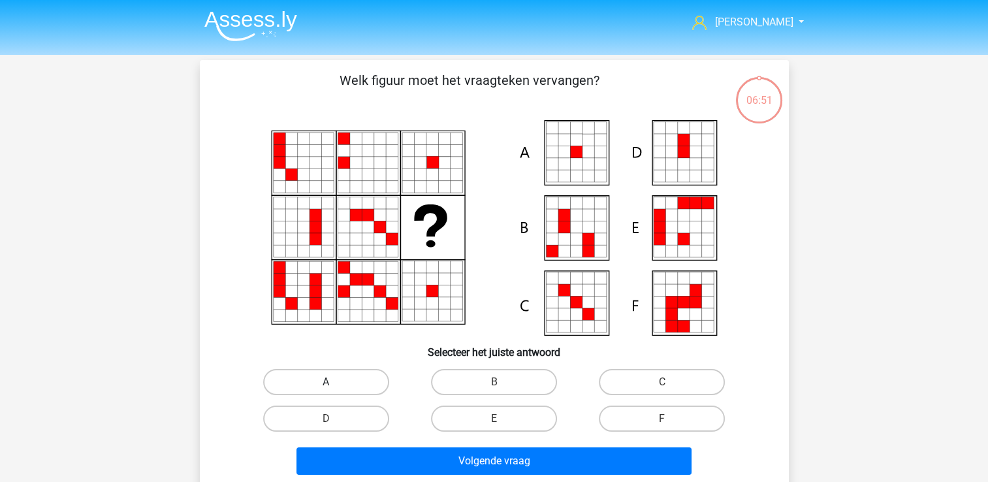
click at [368, 381] on label "A" at bounding box center [326, 382] width 126 height 26
click at [334, 382] on input "A" at bounding box center [330, 386] width 8 height 8
radio input "true"
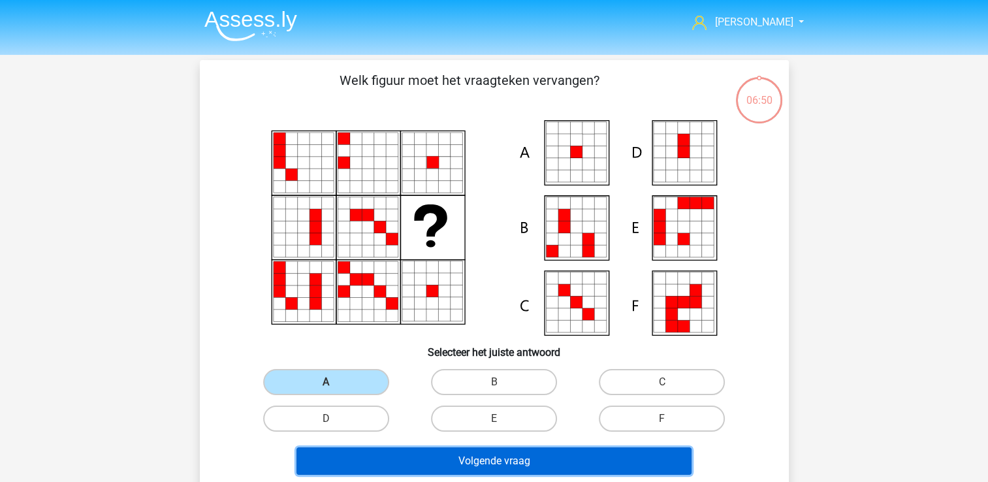
click at [375, 454] on button "Volgende vraag" at bounding box center [493, 460] width 395 height 27
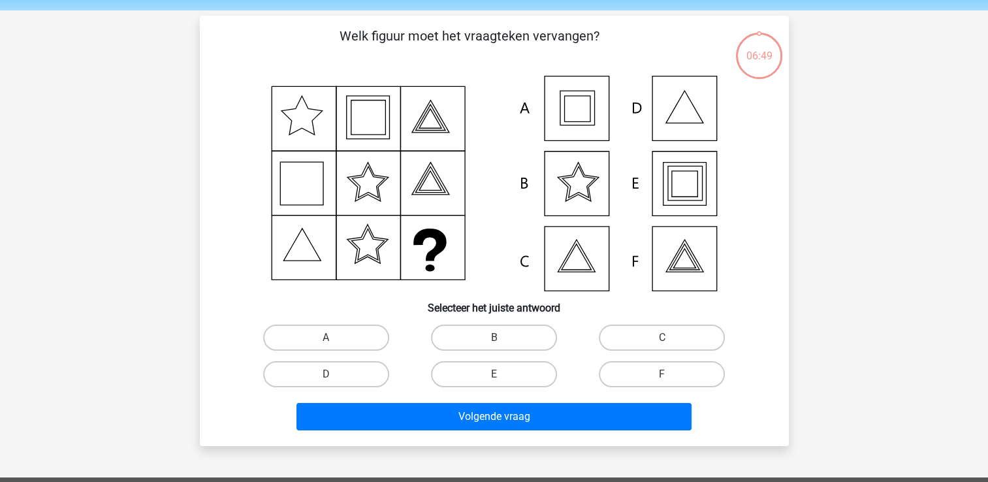
scroll to position [60, 0]
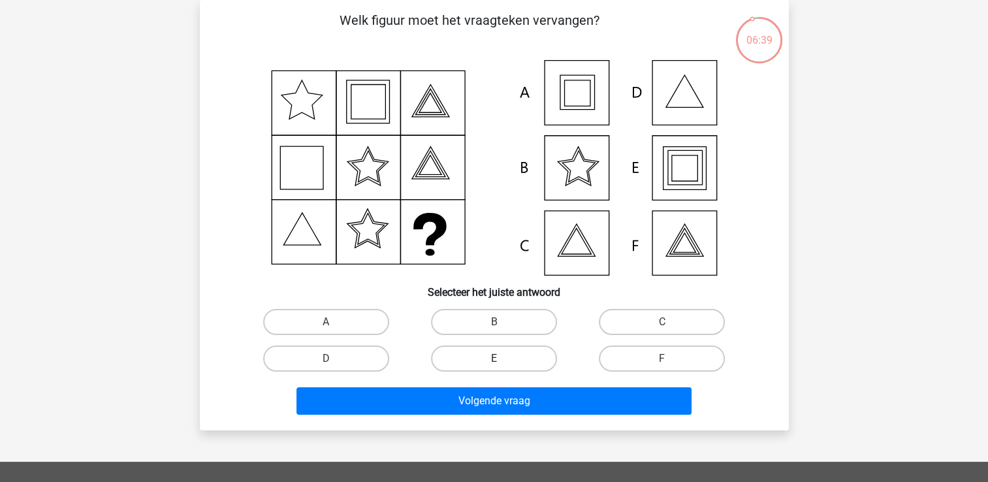
click at [519, 354] on label "E" at bounding box center [494, 358] width 126 height 26
click at [502, 358] on input "E" at bounding box center [498, 362] width 8 height 8
radio input "true"
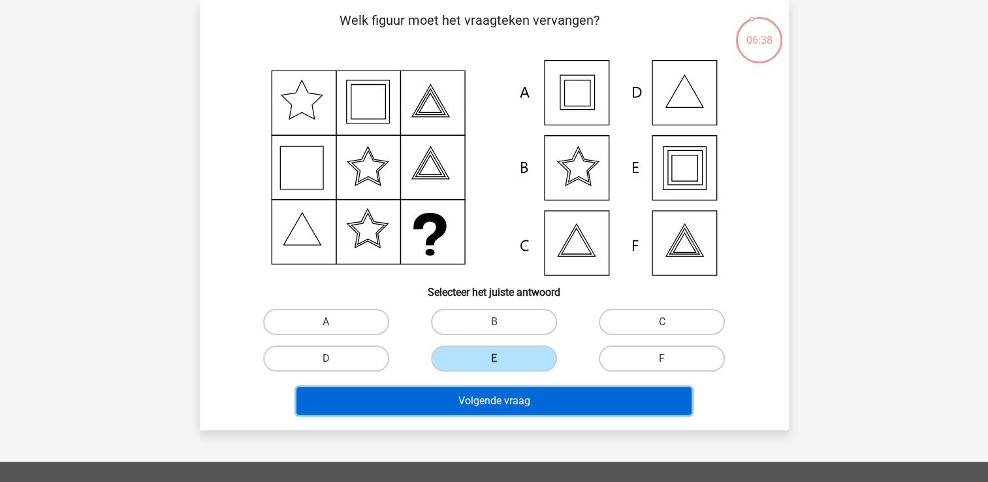
click at [515, 389] on button "Volgende vraag" at bounding box center [493, 400] width 395 height 27
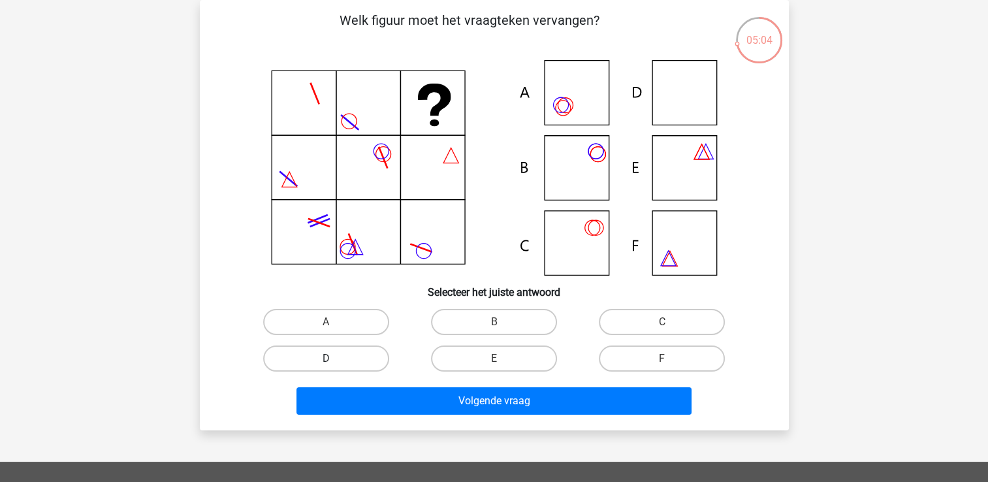
click at [366, 355] on label "D" at bounding box center [326, 358] width 126 height 26
click at [334, 358] on input "D" at bounding box center [330, 362] width 8 height 8
radio input "true"
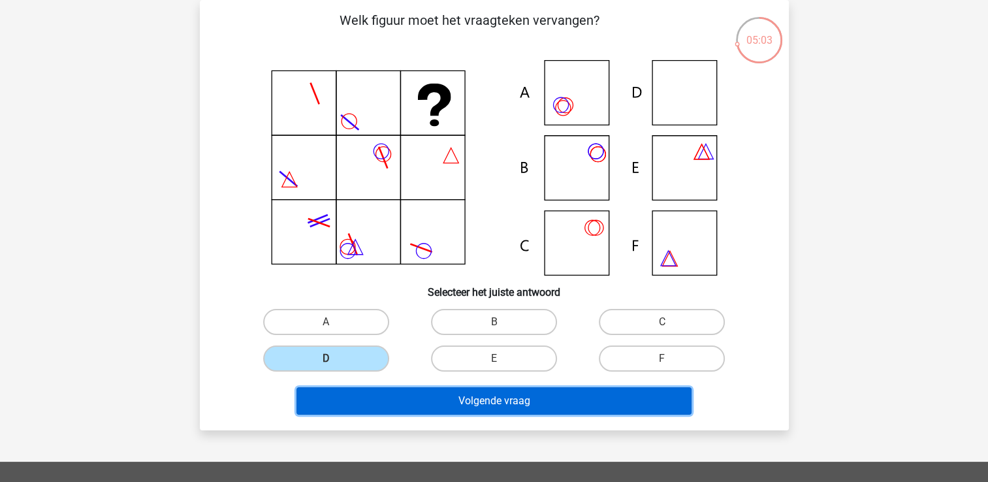
click at [459, 411] on button "Volgende vraag" at bounding box center [493, 400] width 395 height 27
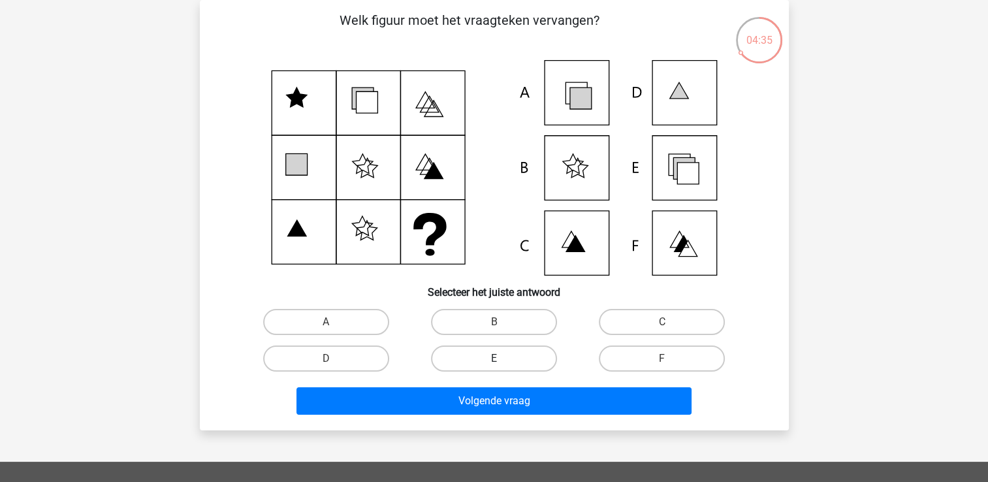
click at [515, 364] on label "E" at bounding box center [494, 358] width 126 height 26
click at [502, 364] on input "E" at bounding box center [498, 362] width 8 height 8
radio input "true"
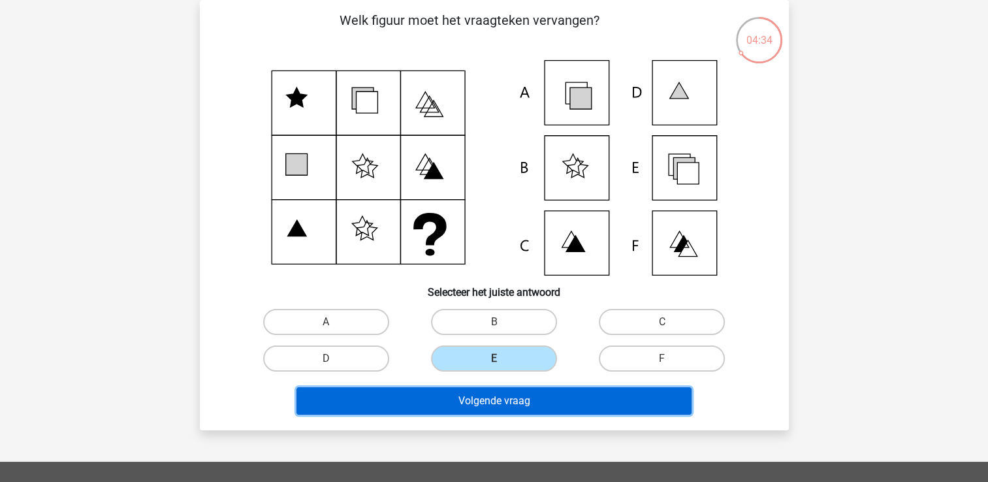
click at [513, 401] on button "Volgende vraag" at bounding box center [493, 400] width 395 height 27
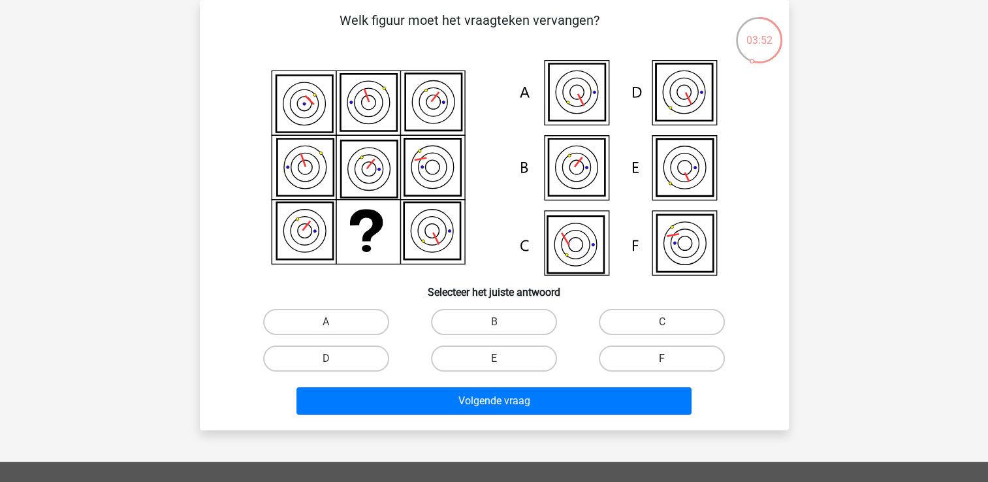
click at [637, 352] on label "F" at bounding box center [662, 358] width 126 height 26
click at [662, 358] on input "F" at bounding box center [666, 362] width 8 height 8
radio input "true"
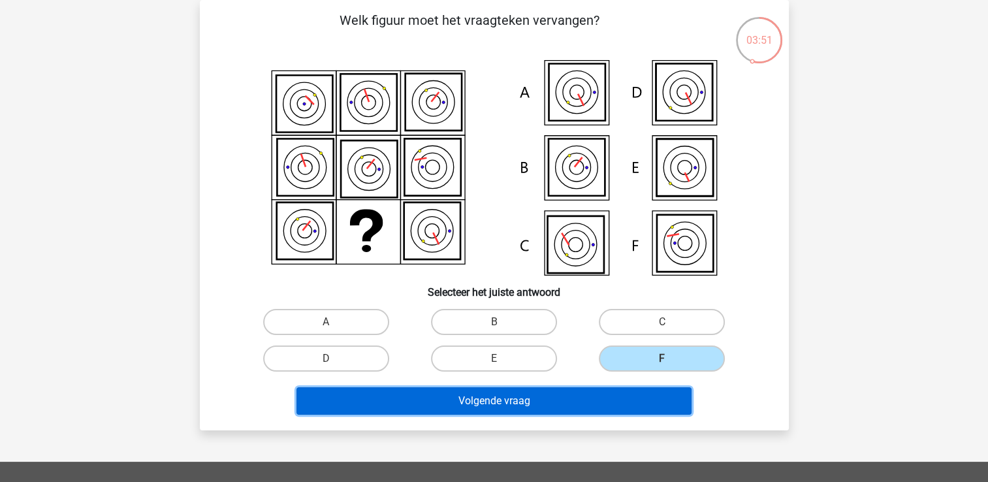
click at [594, 399] on button "Volgende vraag" at bounding box center [493, 400] width 395 height 27
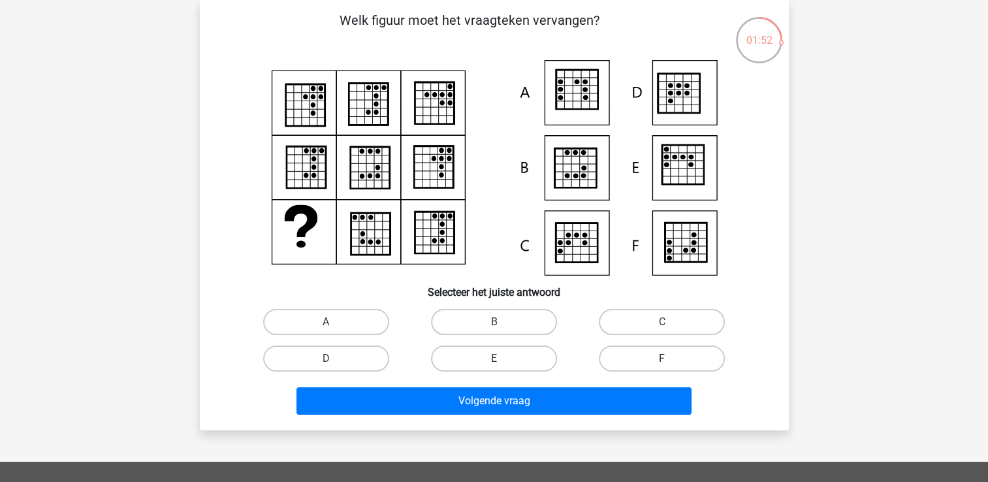
click at [629, 355] on label "F" at bounding box center [662, 358] width 126 height 26
click at [662, 358] on input "F" at bounding box center [666, 362] width 8 height 8
radio input "true"
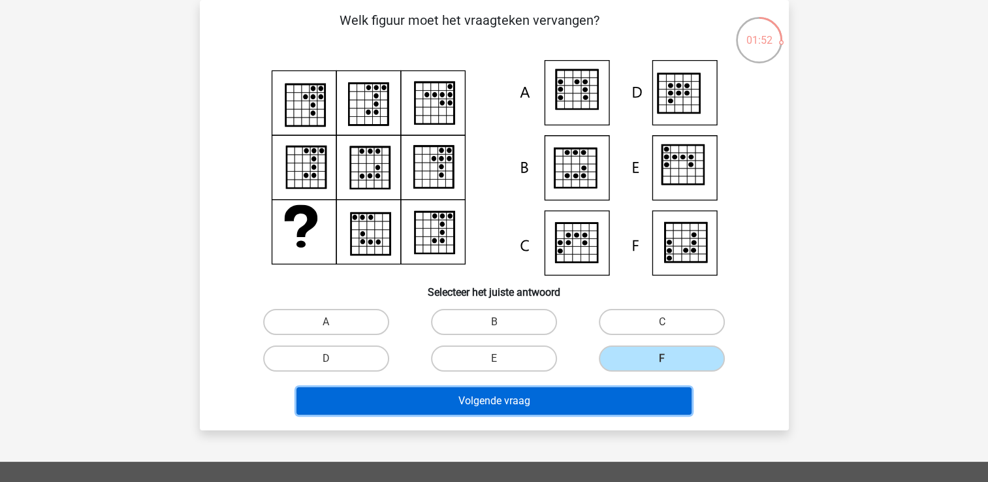
click at [603, 398] on button "Volgende vraag" at bounding box center [493, 400] width 395 height 27
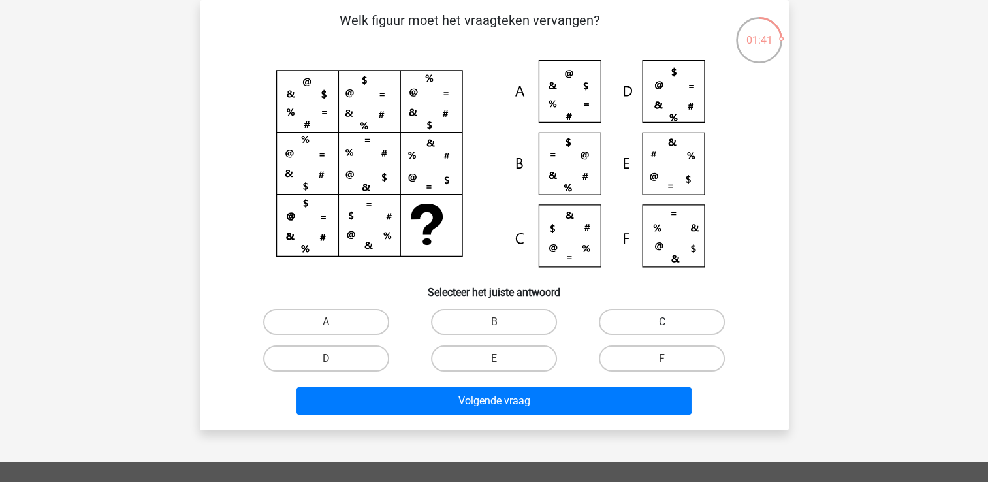
click at [658, 310] on label "C" at bounding box center [662, 322] width 126 height 26
click at [662, 322] on input "C" at bounding box center [666, 326] width 8 height 8
radio input "true"
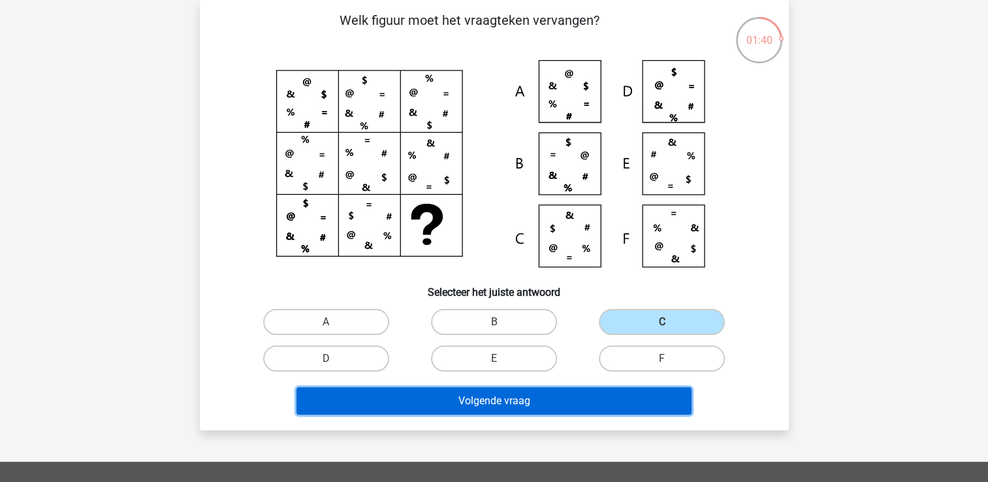
click at [584, 387] on button "Volgende vraag" at bounding box center [493, 400] width 395 height 27
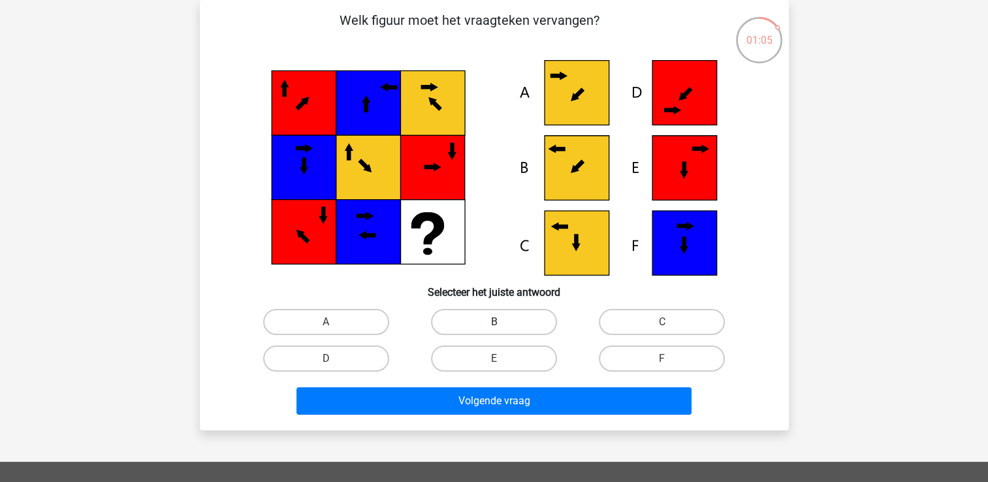
click at [507, 318] on label "B" at bounding box center [494, 322] width 126 height 26
click at [502, 322] on input "B" at bounding box center [498, 326] width 8 height 8
radio input "true"
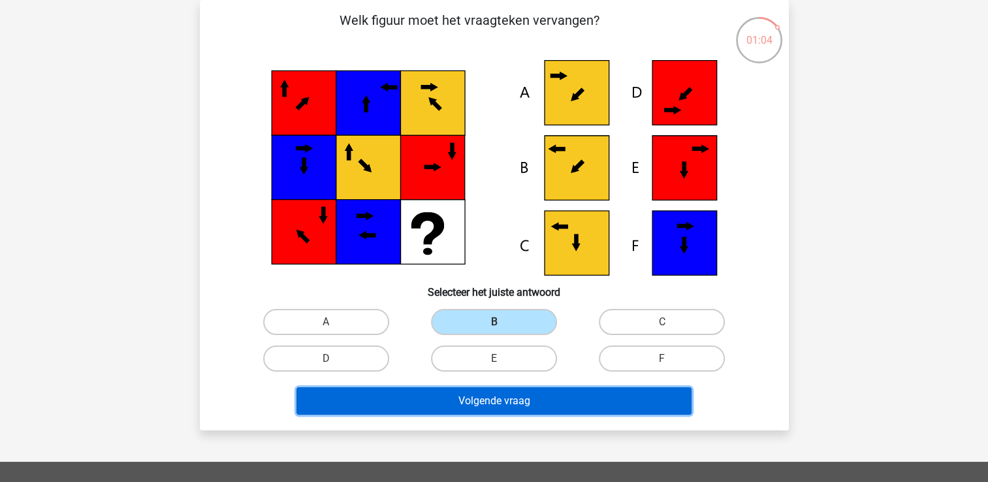
click at [488, 411] on button "Volgende vraag" at bounding box center [493, 400] width 395 height 27
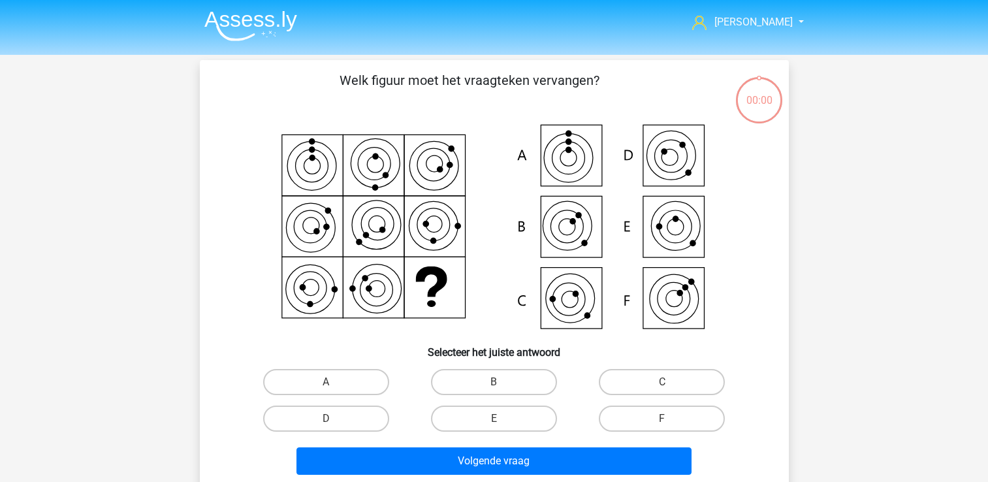
scroll to position [60, 0]
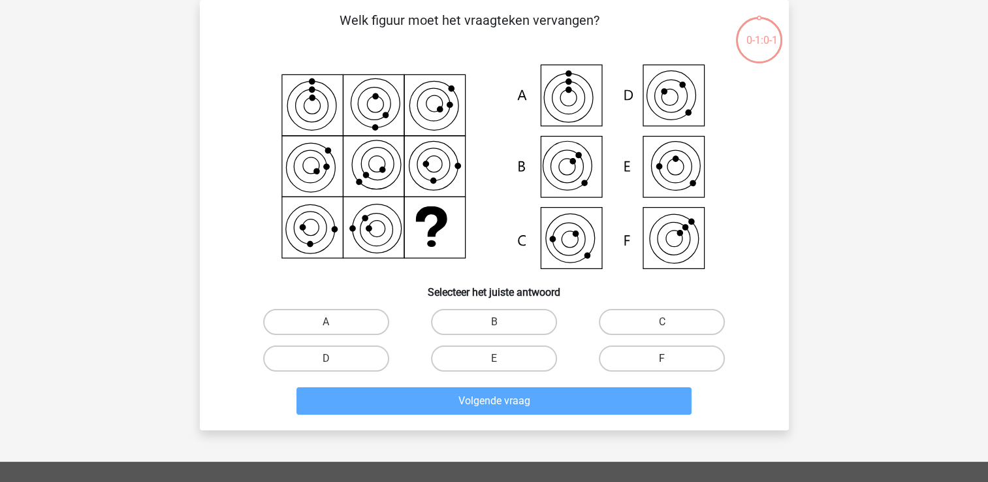
click at [611, 357] on label "F" at bounding box center [662, 358] width 126 height 26
click at [662, 358] on input "F" at bounding box center [666, 362] width 8 height 8
radio input "true"
click at [639, 320] on label "C" at bounding box center [662, 322] width 126 height 26
click at [662, 322] on input "C" at bounding box center [666, 326] width 8 height 8
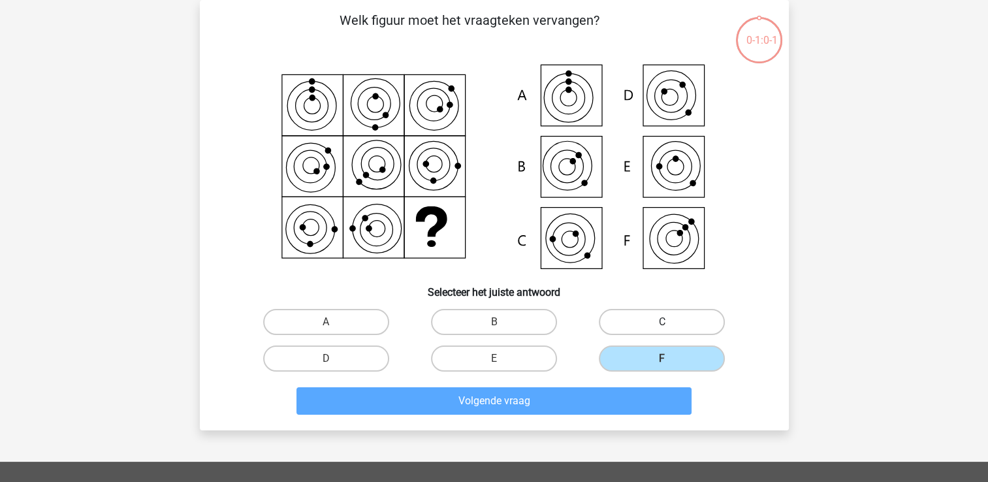
radio input "true"
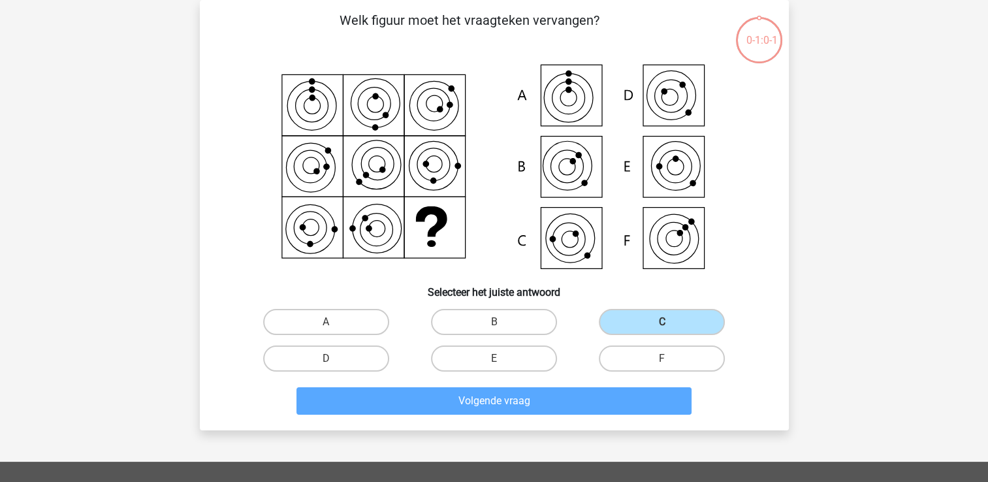
click at [605, 377] on div "Volgende vraag" at bounding box center [494, 398] width 547 height 43
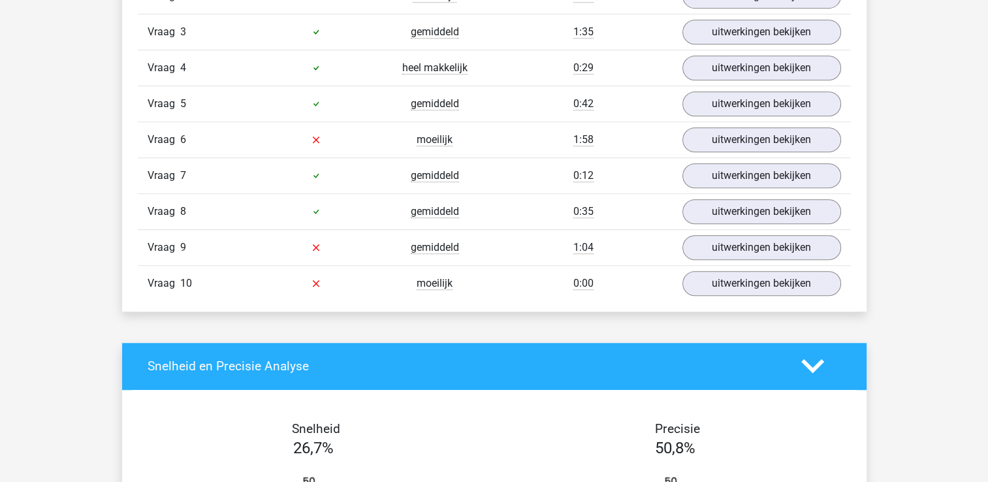
scroll to position [940, 0]
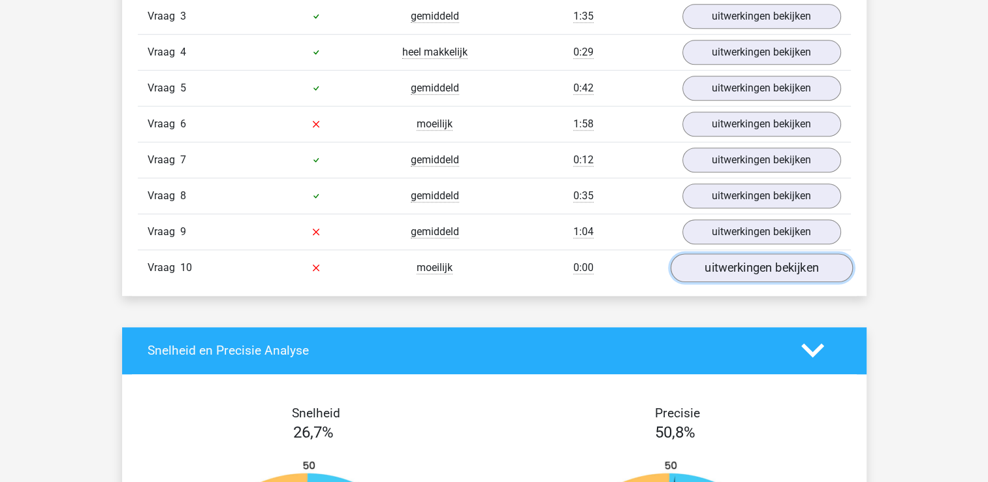
click at [744, 271] on link "uitwerkingen bekijken" at bounding box center [761, 267] width 182 height 29
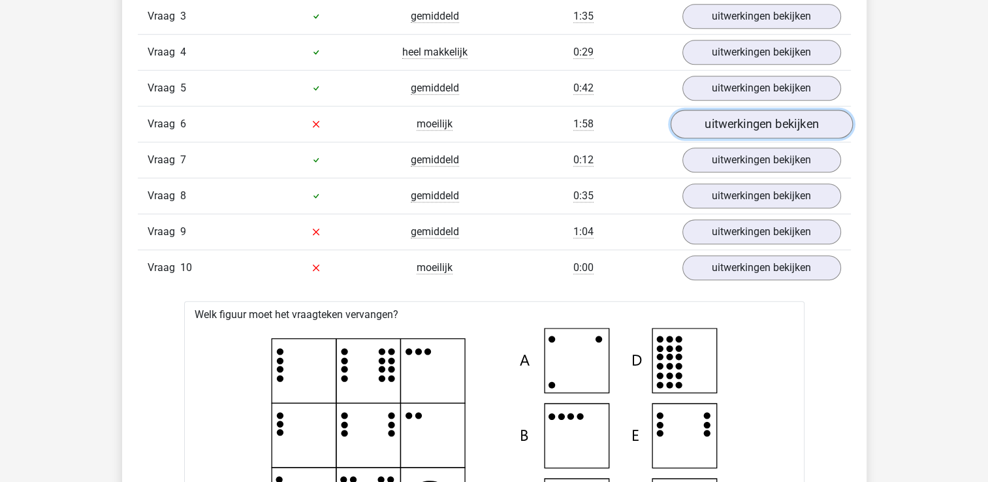
click at [711, 121] on link "uitwerkingen bekijken" at bounding box center [761, 124] width 182 height 29
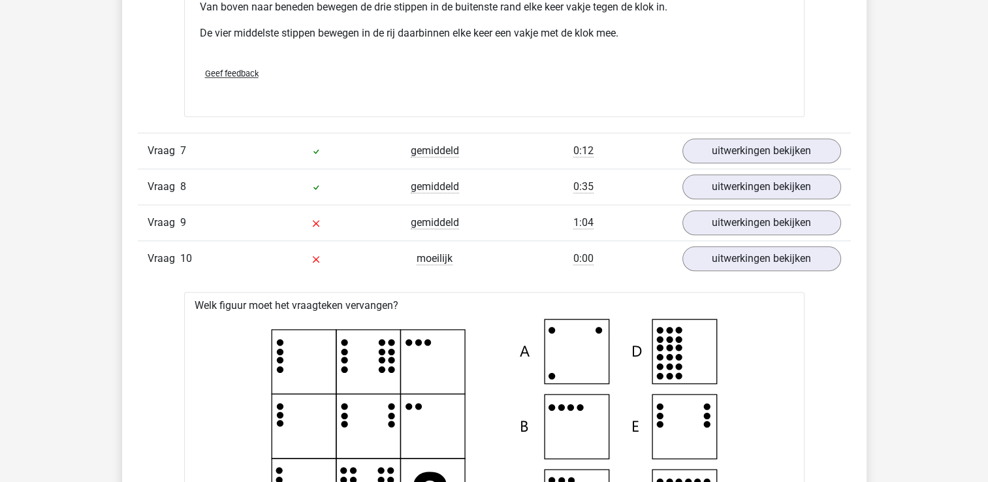
scroll to position [1489, 0]
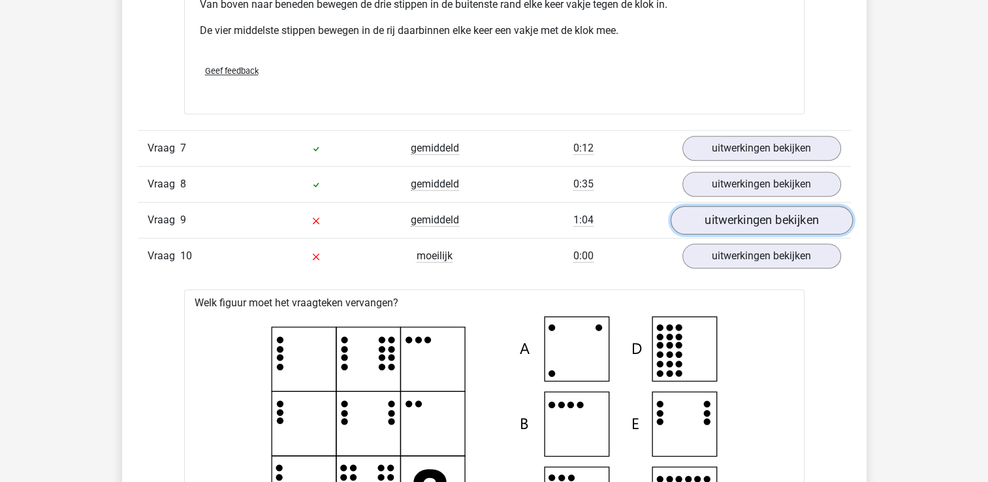
click at [820, 218] on link "uitwerkingen bekijken" at bounding box center [761, 220] width 182 height 29
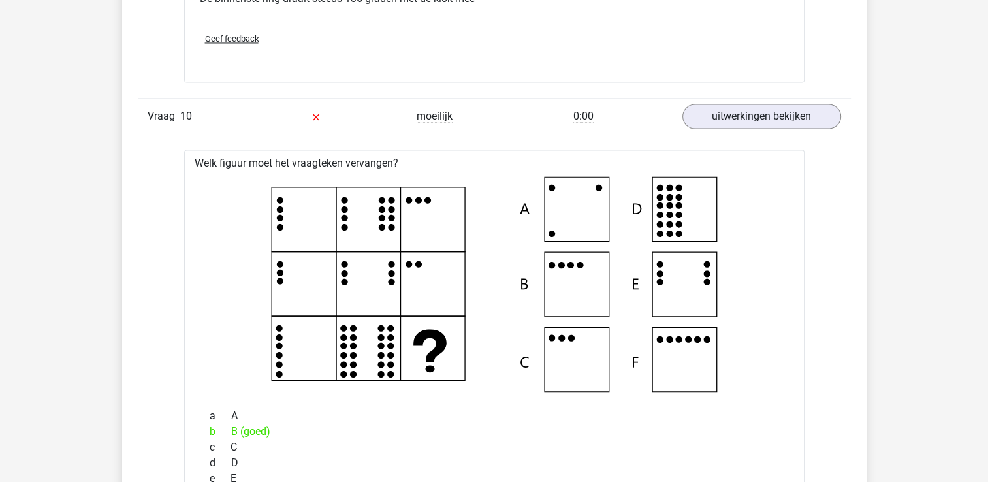
scroll to position [2220, 0]
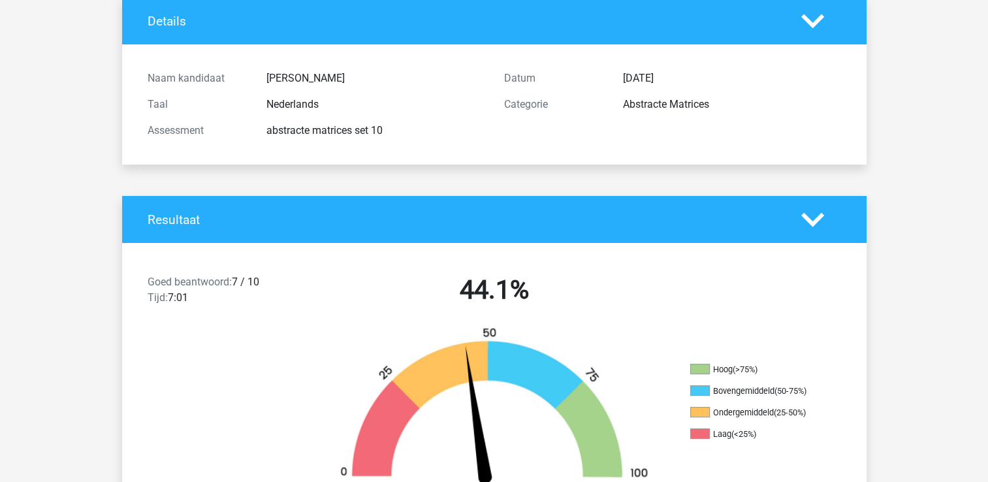
scroll to position [0, 0]
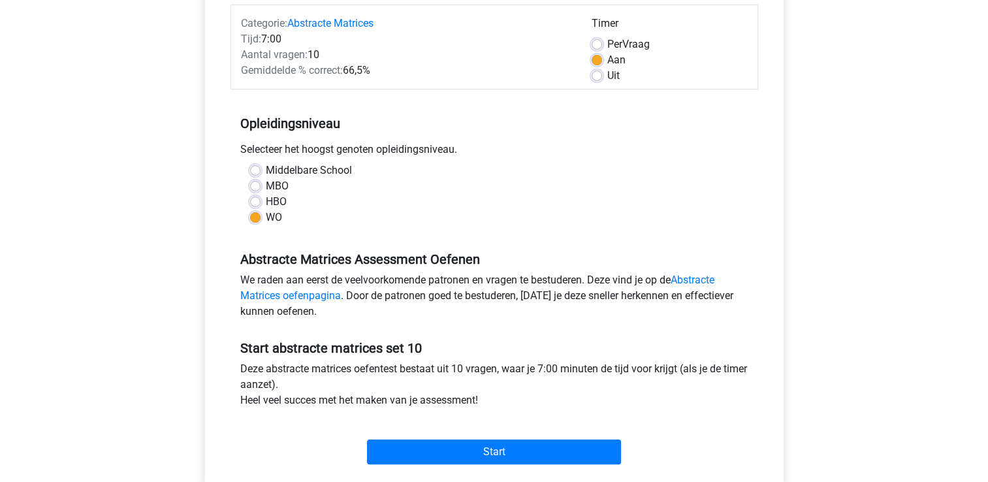
scroll to position [313, 0]
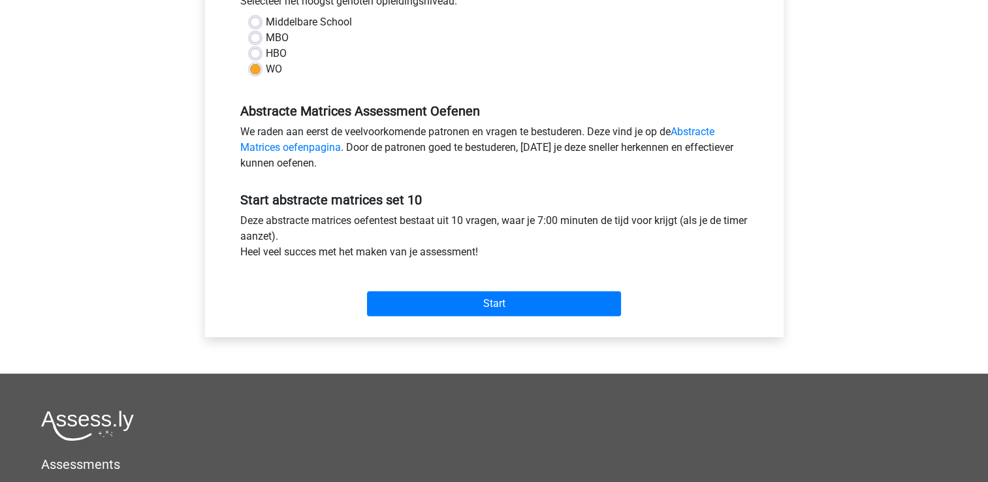
click at [12, 0] on div "[PERSON_NAME] [EMAIL_ADDRESS][DOMAIN_NAME] Nederlands English" at bounding box center [494, 203] width 988 height 1032
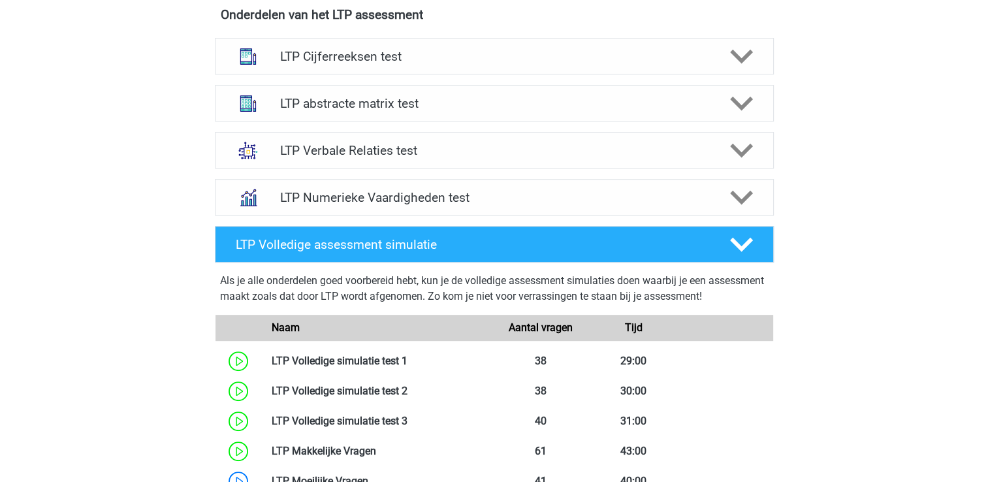
scroll to position [496, 0]
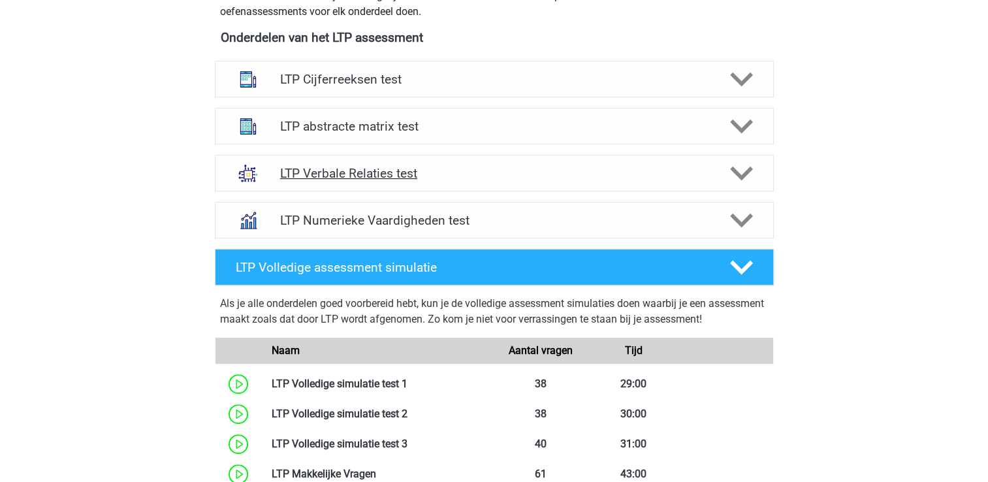
click at [328, 184] on div "LTP Verbale Relaties test" at bounding box center [494, 173] width 559 height 37
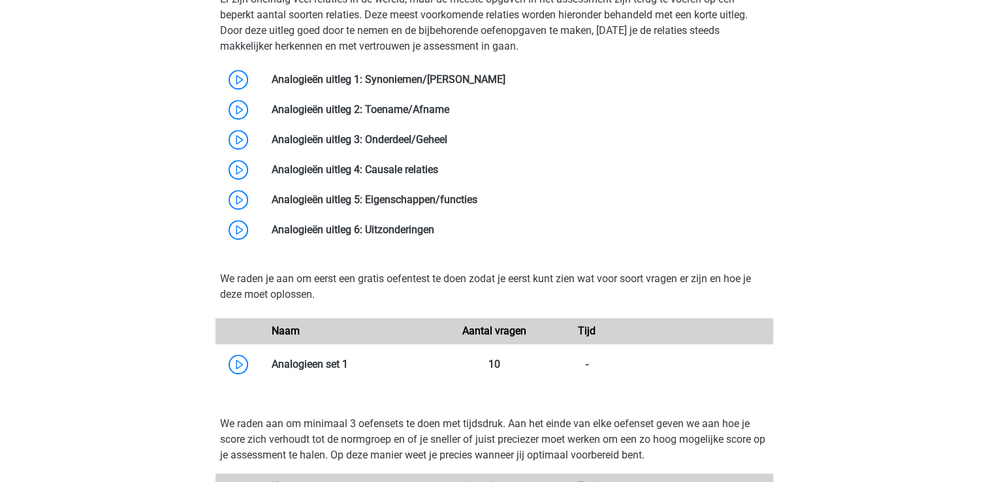
scroll to position [836, 0]
